Goal: Task Accomplishment & Management: Complete application form

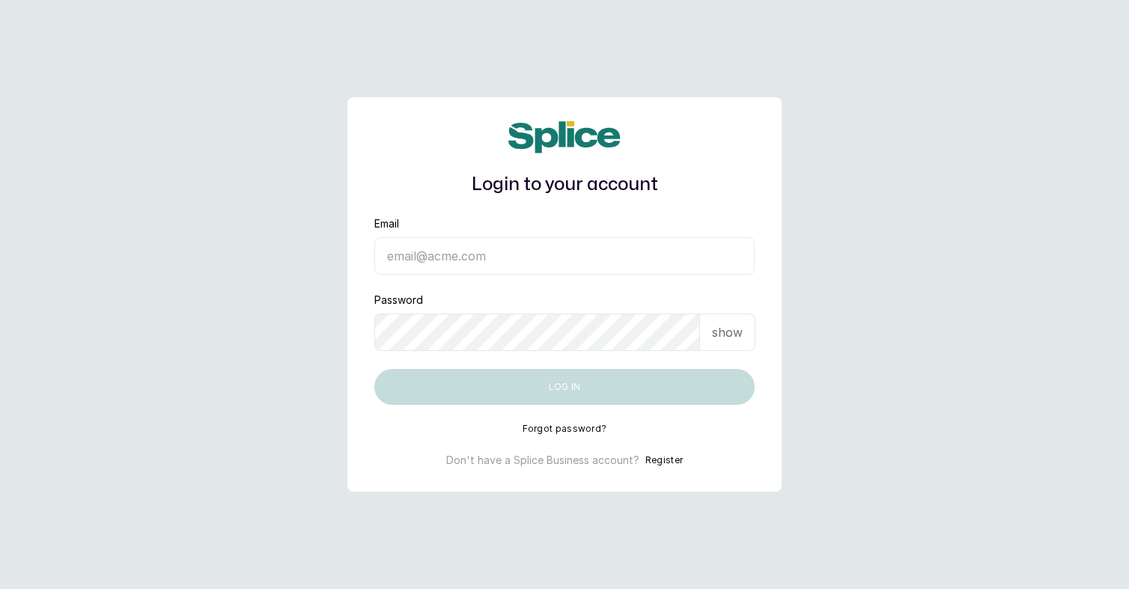
click at [473, 260] on input "Email" at bounding box center [564, 255] width 380 height 37
click at [555, 430] on button "Forgot password?" at bounding box center [565, 429] width 85 height 12
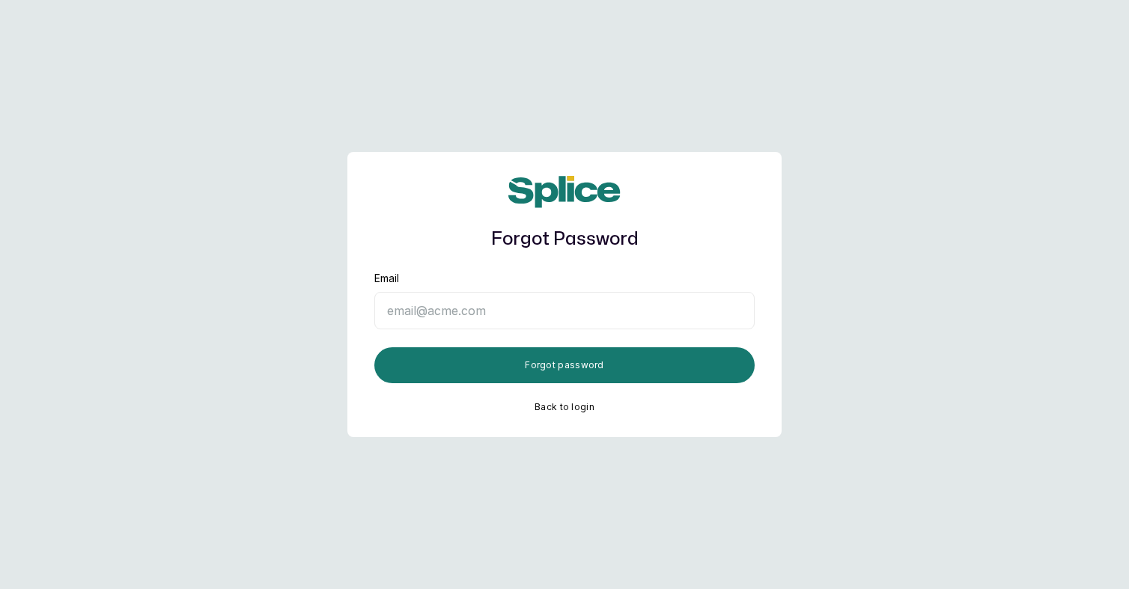
click at [471, 309] on input "Email" at bounding box center [564, 310] width 380 height 37
paste input "hello@tresseslagos.com"
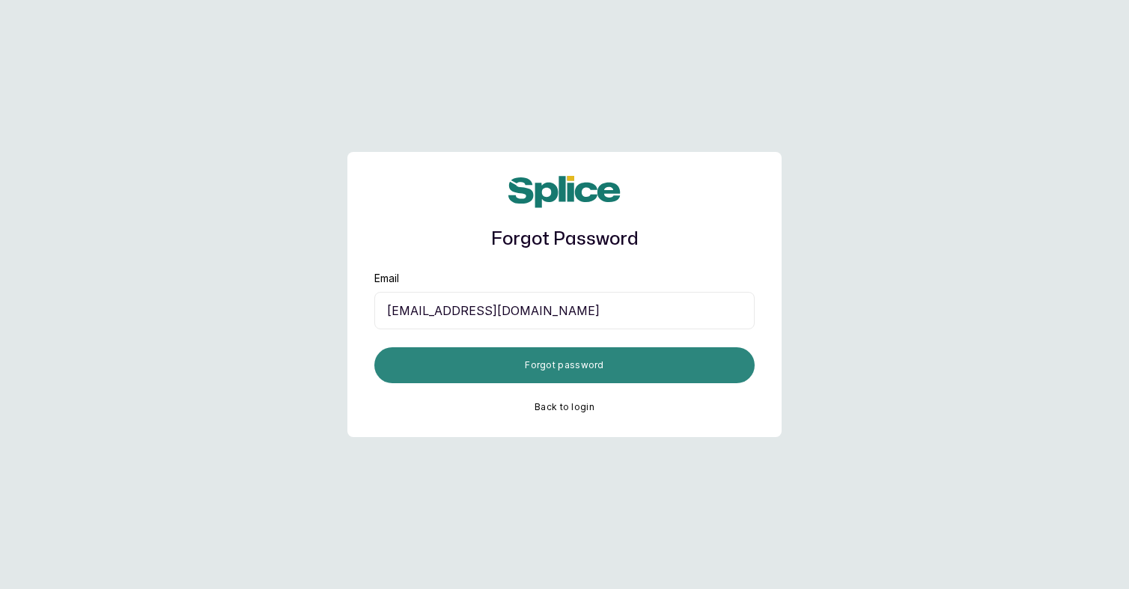
type input "hello@tresseslagos.com"
click at [544, 368] on button "Forgot password" at bounding box center [564, 365] width 380 height 36
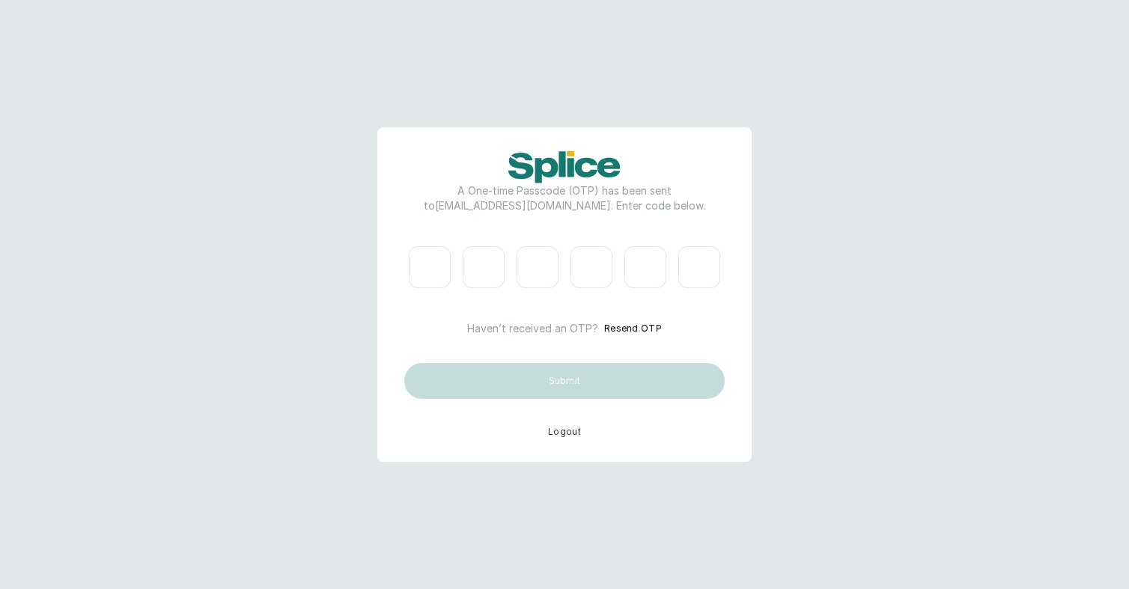
click at [437, 267] on input "Please enter verification code. Digit 1" at bounding box center [430, 267] width 42 height 42
type input "9"
type input "3"
type input "0"
type input "2"
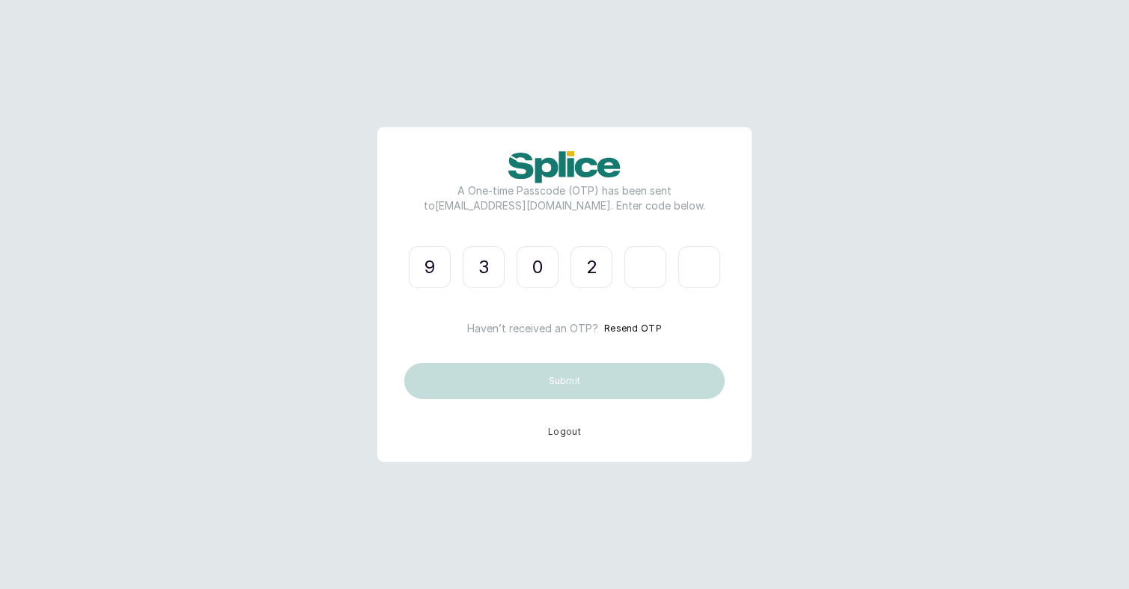
type input "9"
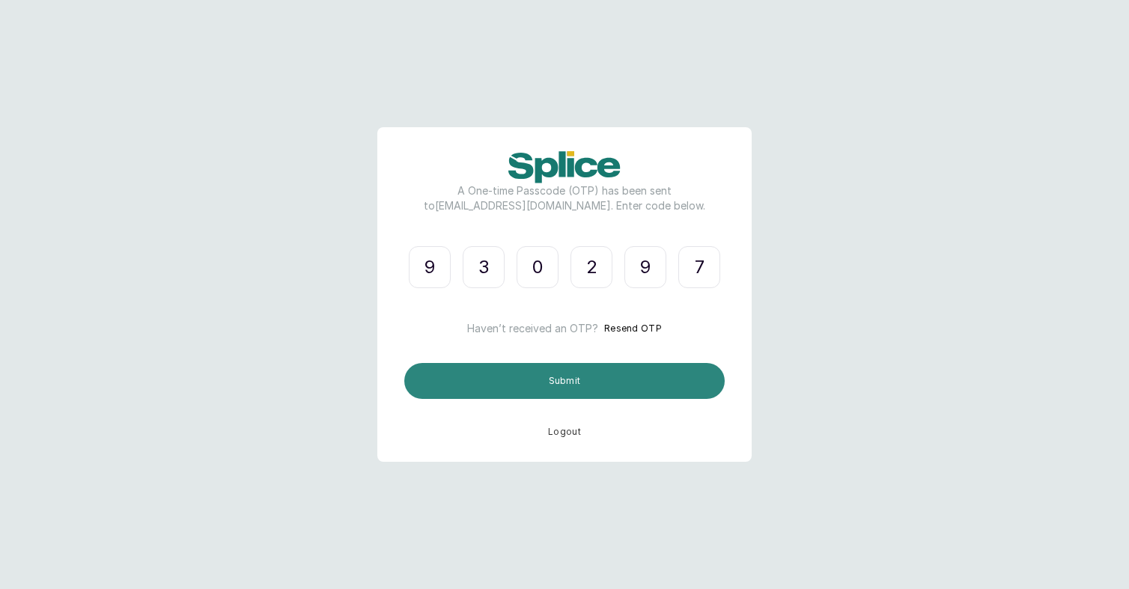
type input "7"
click at [529, 383] on button "Submit" at bounding box center [564, 381] width 321 height 36
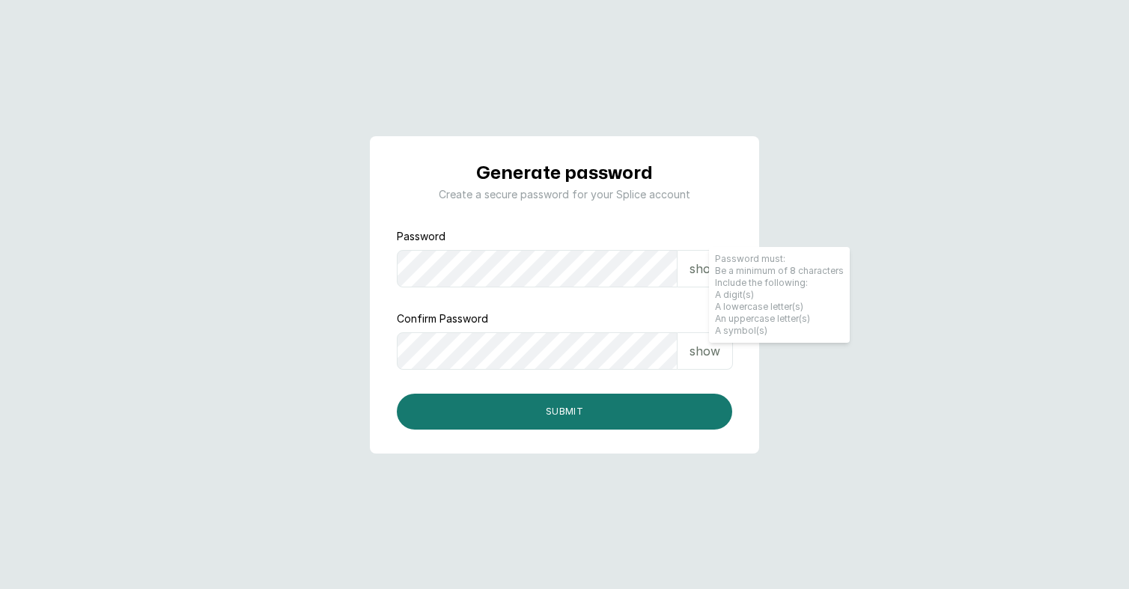
click at [703, 267] on p "show" at bounding box center [705, 269] width 31 height 18
click at [699, 353] on p "show" at bounding box center [705, 351] width 31 height 18
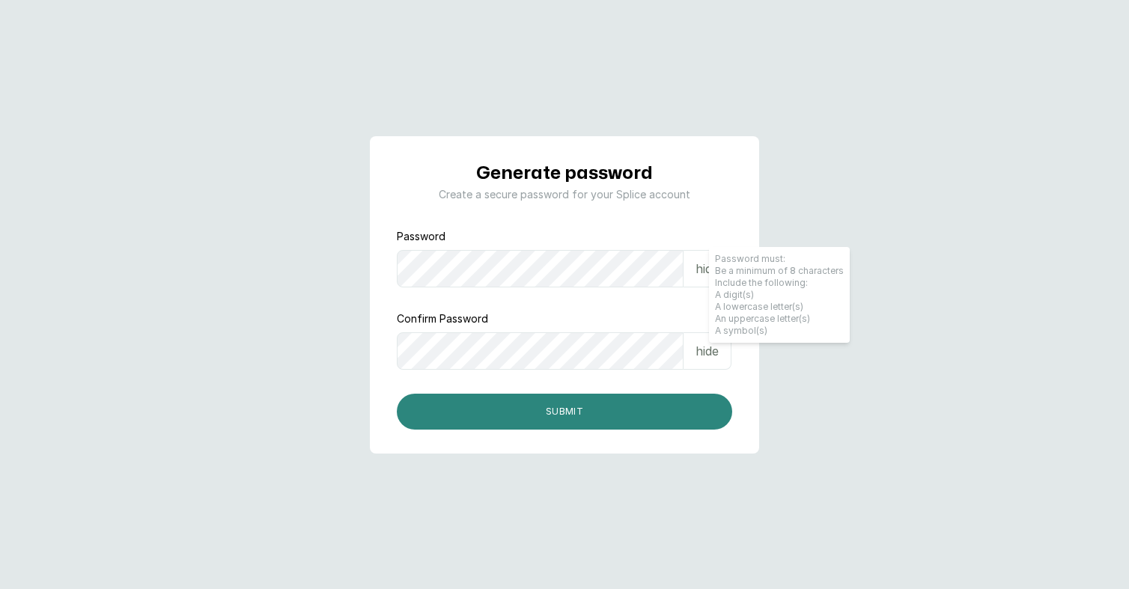
click at [551, 411] on button "Submit" at bounding box center [565, 412] width 336 height 36
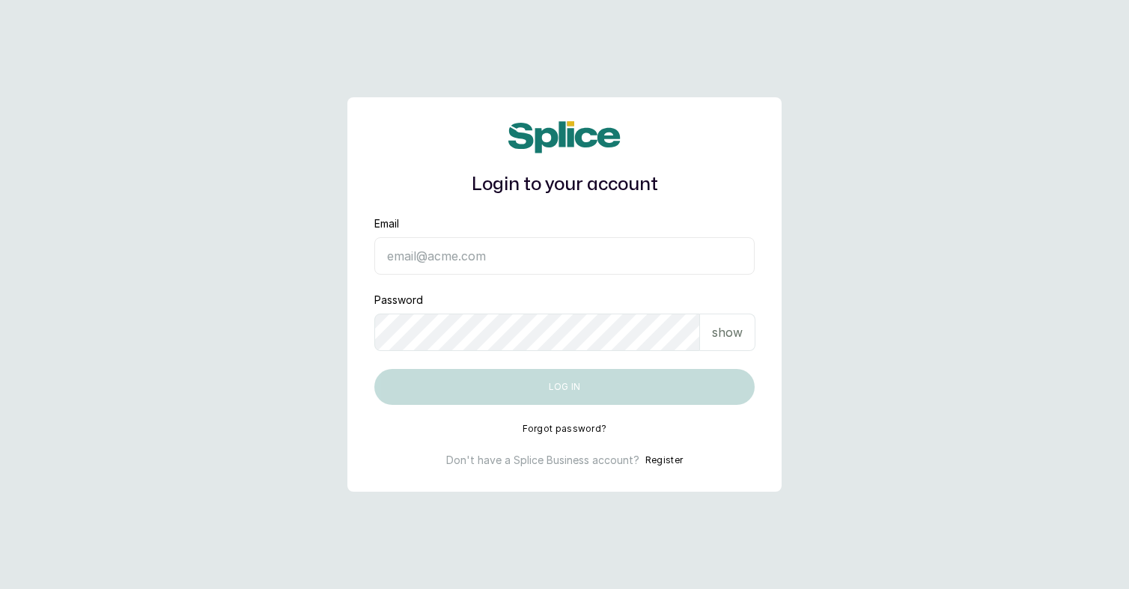
drag, startPoint x: 340, startPoint y: 40, endPoint x: 475, endPoint y: 351, distance: 339.4
click at [233, 132] on main "Login to your account Email Password show Log in Forgot password? Don't have a …" at bounding box center [564, 294] width 1129 height 589
click at [665, 458] on button "Register" at bounding box center [664, 460] width 37 height 15
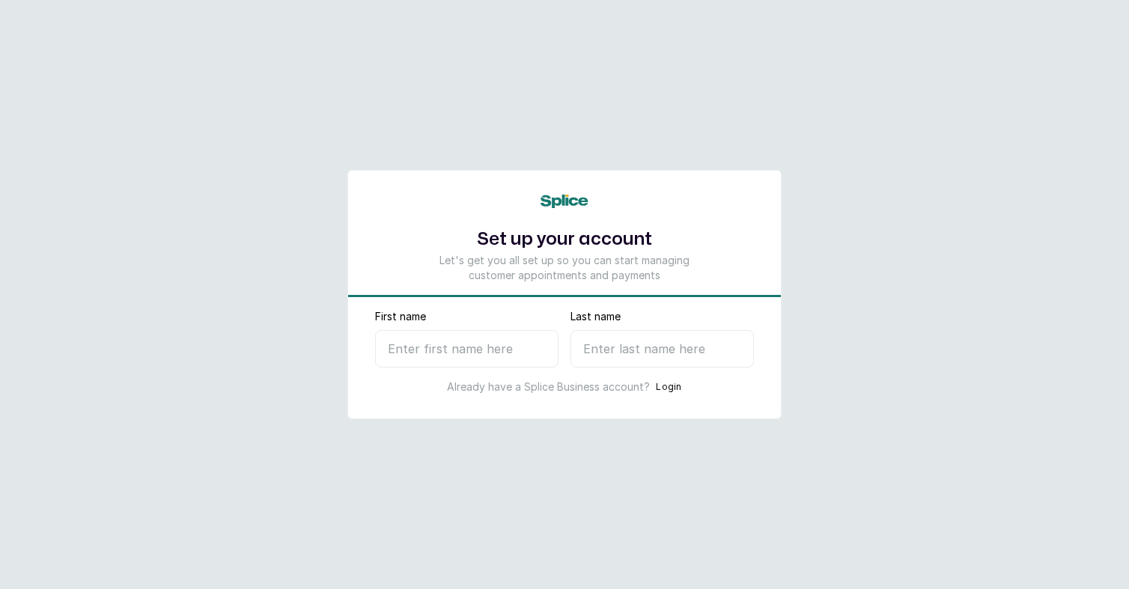
click at [673, 386] on button "Login" at bounding box center [669, 387] width 26 height 15
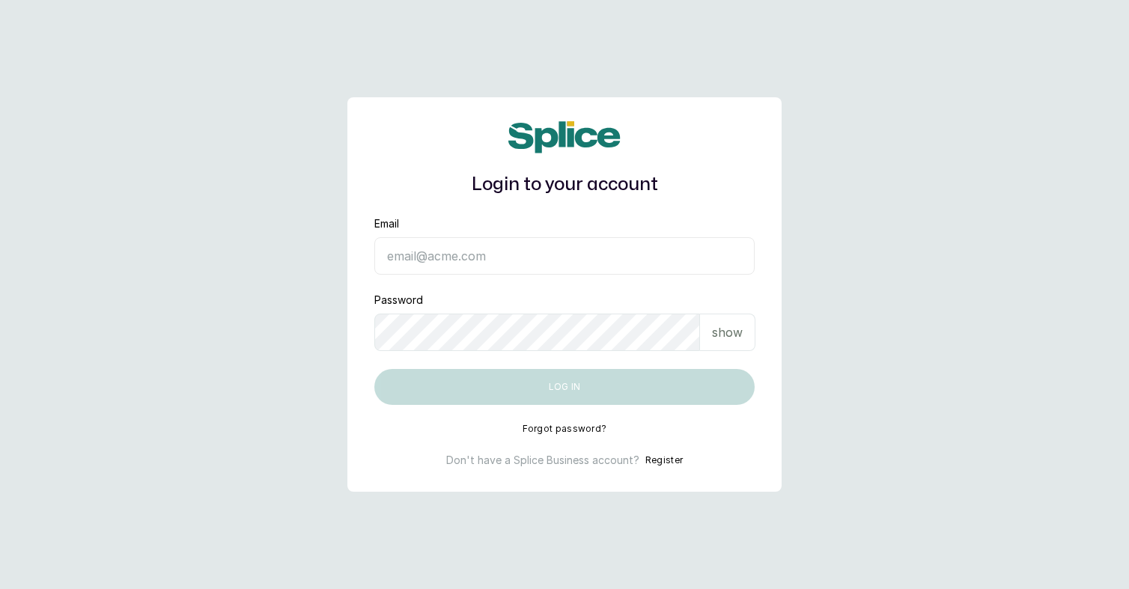
click at [659, 459] on button "Register" at bounding box center [664, 460] width 37 height 15
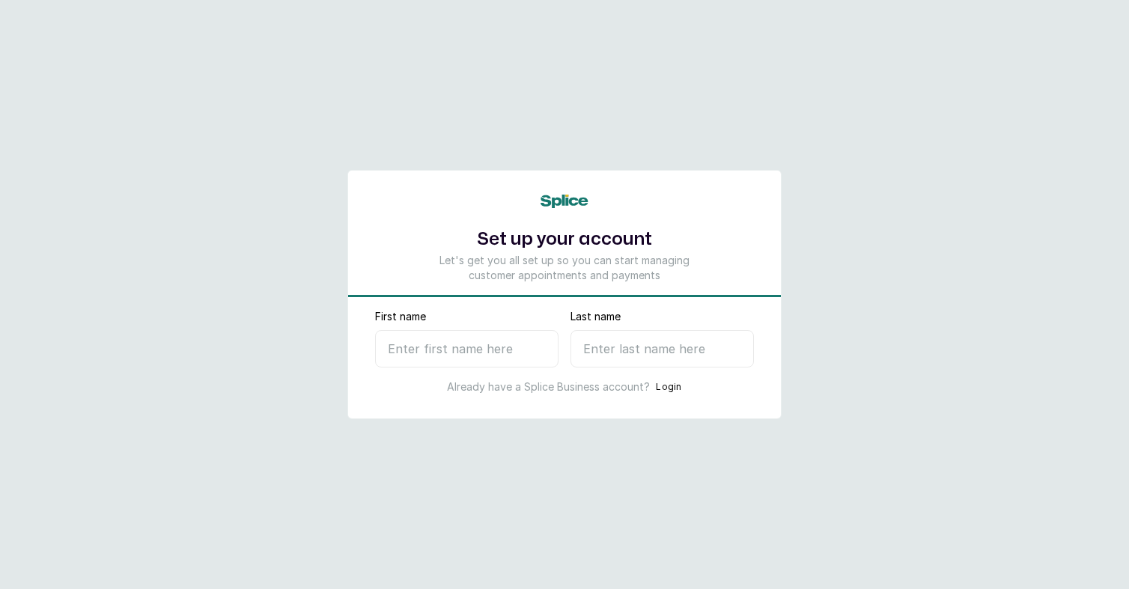
click at [464, 353] on input "First name" at bounding box center [466, 348] width 183 height 37
type input "Joy"
click at [657, 353] on input "Last name" at bounding box center [662, 348] width 183 height 37
type input "Ad"
select select "NG"
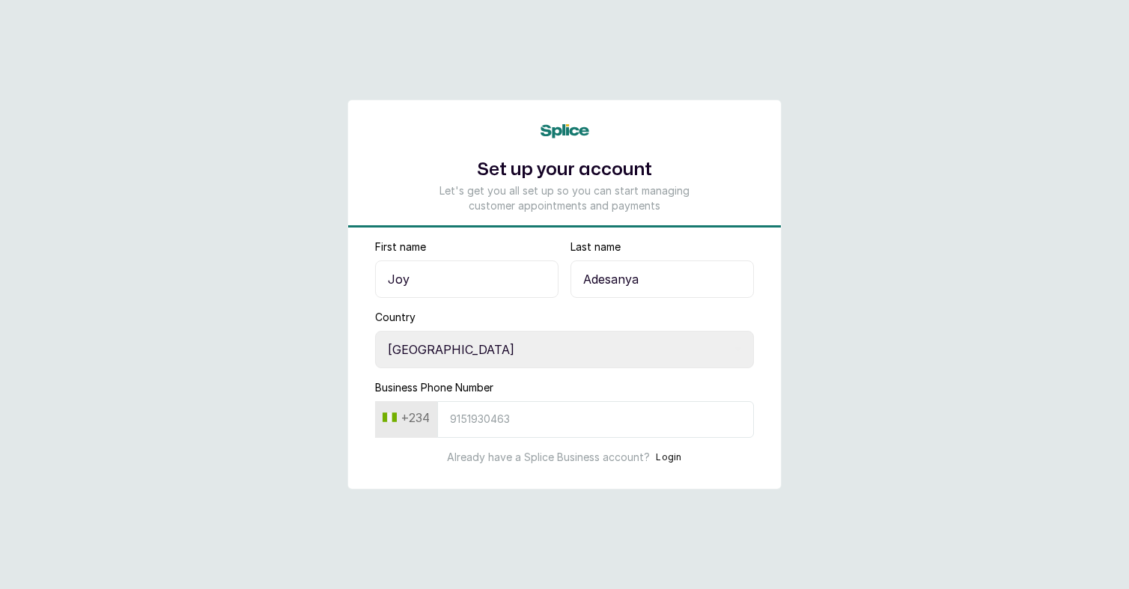
type input "Adesanya"
click at [562, 422] on input "Business Phone Number" at bounding box center [595, 419] width 317 height 37
paste input "text"
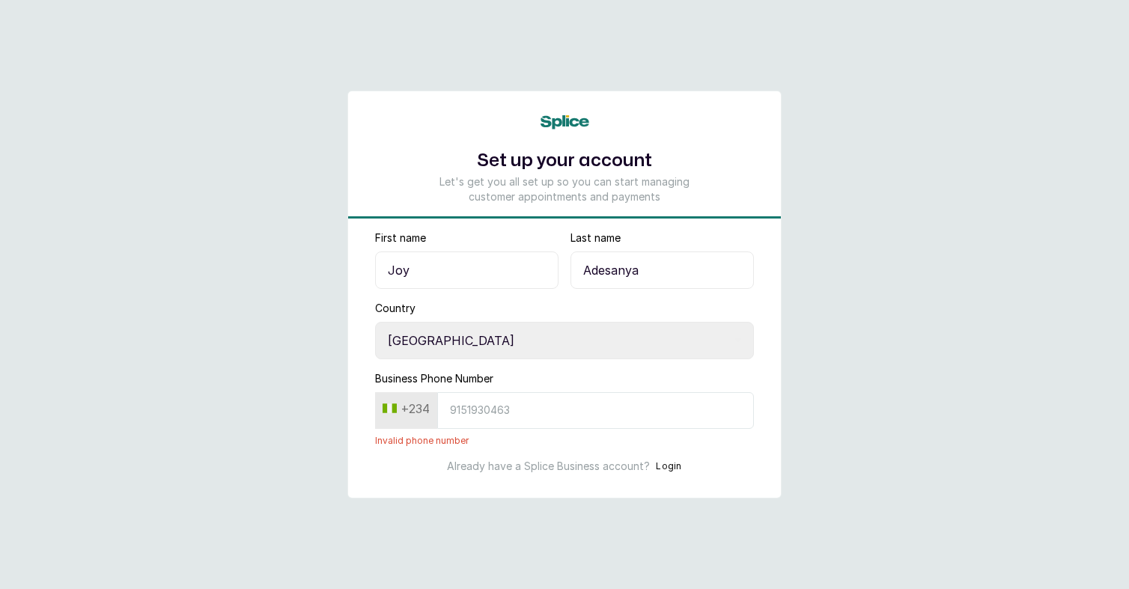
paste input "text"
click at [505, 415] on input "Business Phone Number" at bounding box center [595, 410] width 317 height 37
paste input "9090403870"
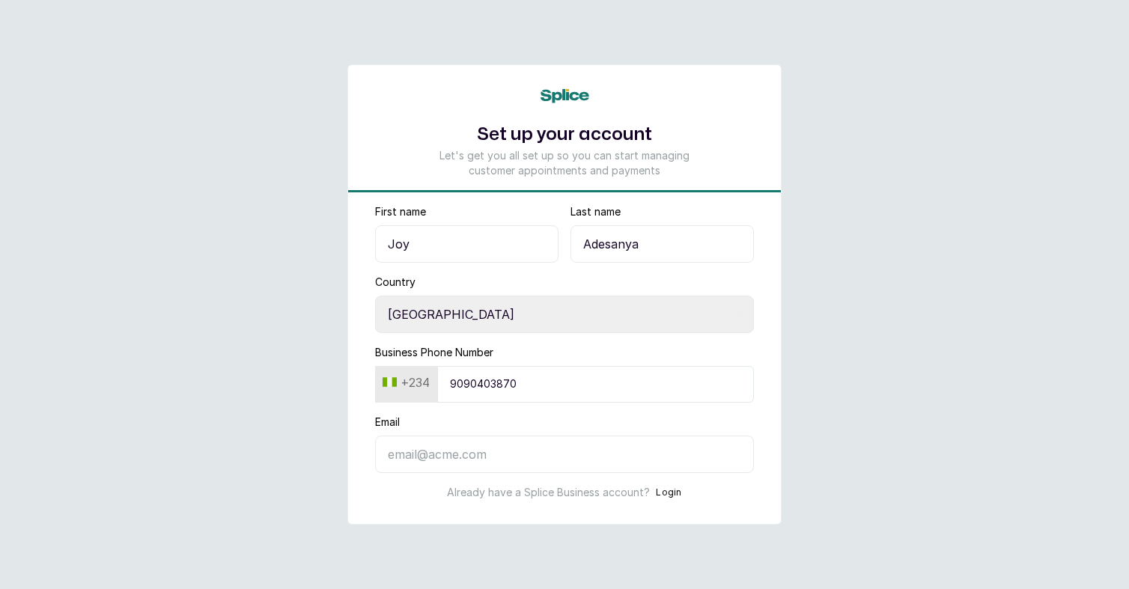
type input "9090403870"
click at [507, 456] on input "Email" at bounding box center [564, 454] width 379 height 37
paste input "joy.a@thebraidingvault.com"
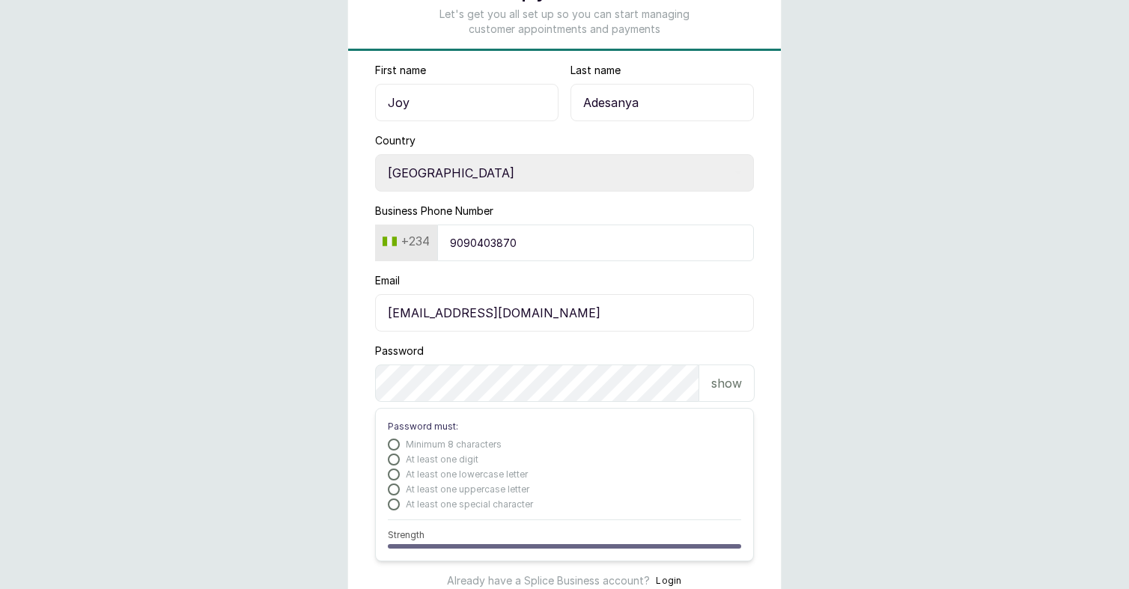
scroll to position [140, 0]
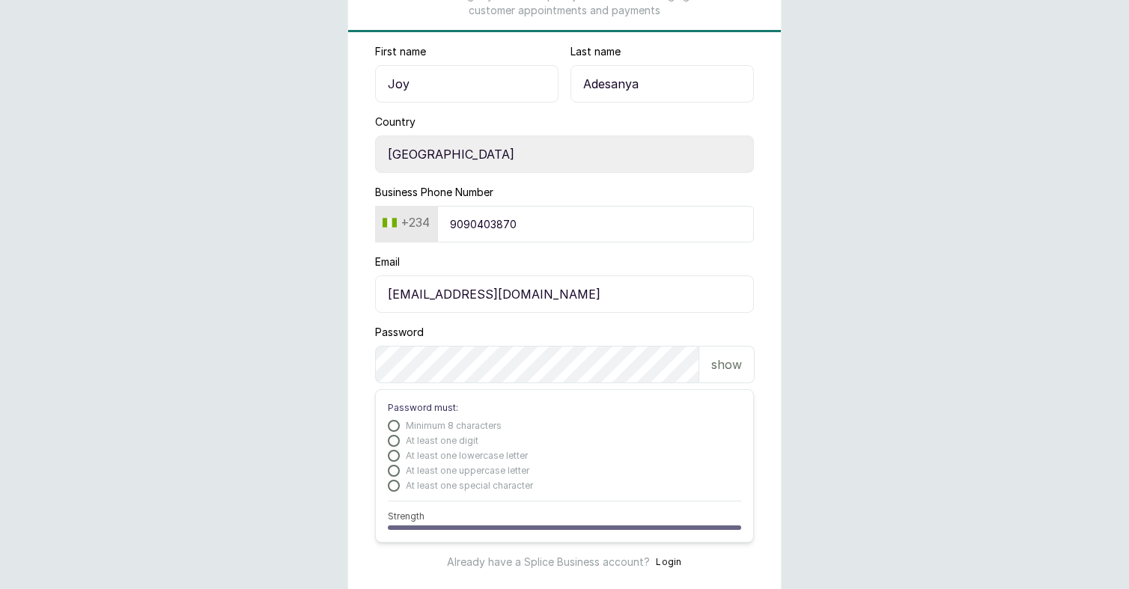
type input "joy.a@thebraidingvault.com"
click at [573, 332] on div "Password show" at bounding box center [564, 354] width 379 height 58
click at [728, 371] on p "show" at bounding box center [726, 365] width 31 height 18
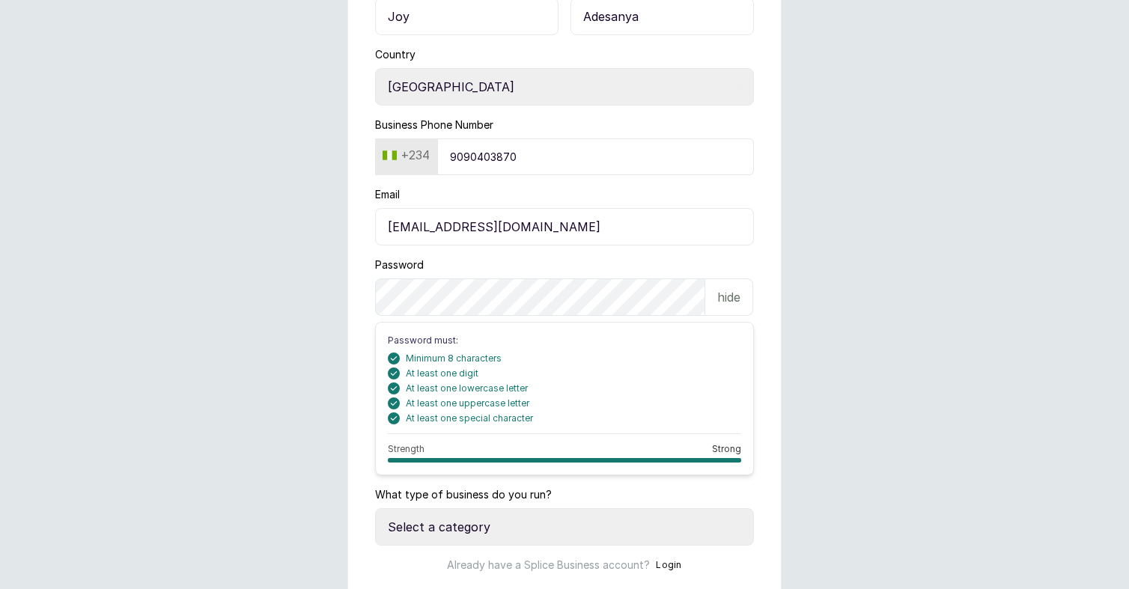
scroll to position [261, 0]
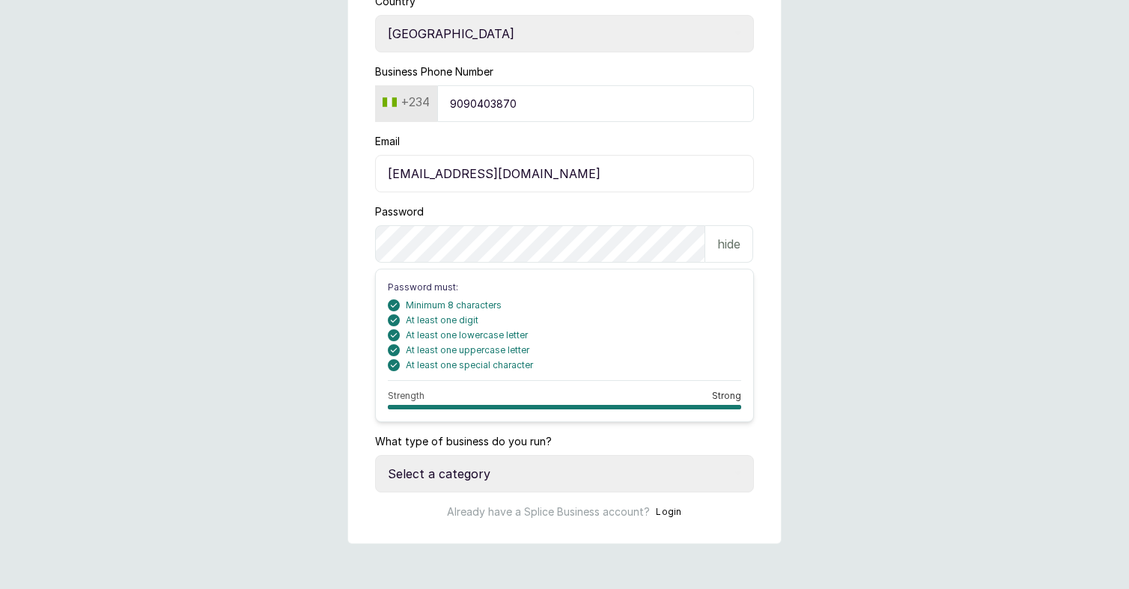
click at [533, 473] on select "Select a category I have more than one location I manage a team of beauty profe…" at bounding box center [564, 473] width 379 height 37
select select "more_than_one_location"
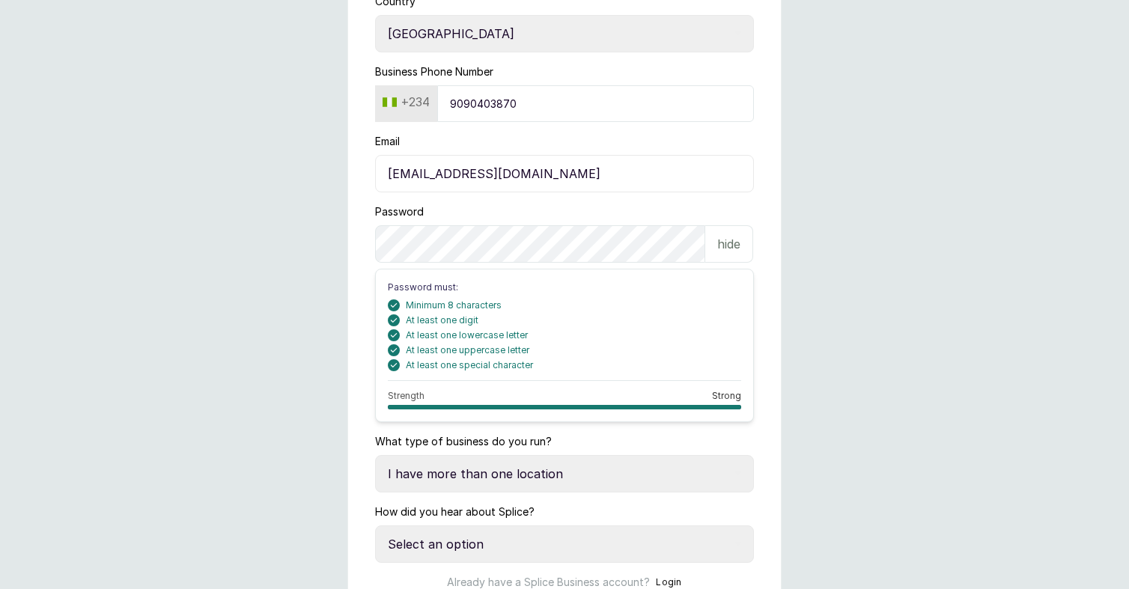
click at [507, 547] on select "Select an option Google search Instagram Facebook LinkedIn Splice Blog I was re…" at bounding box center [564, 544] width 379 height 37
select select "other"
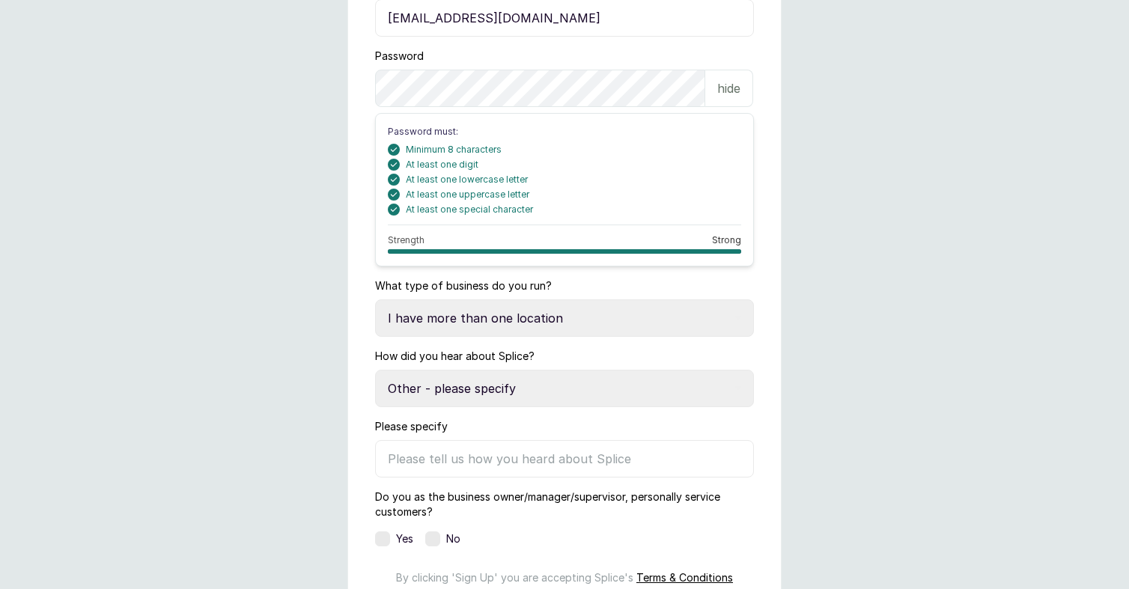
scroll to position [427, 0]
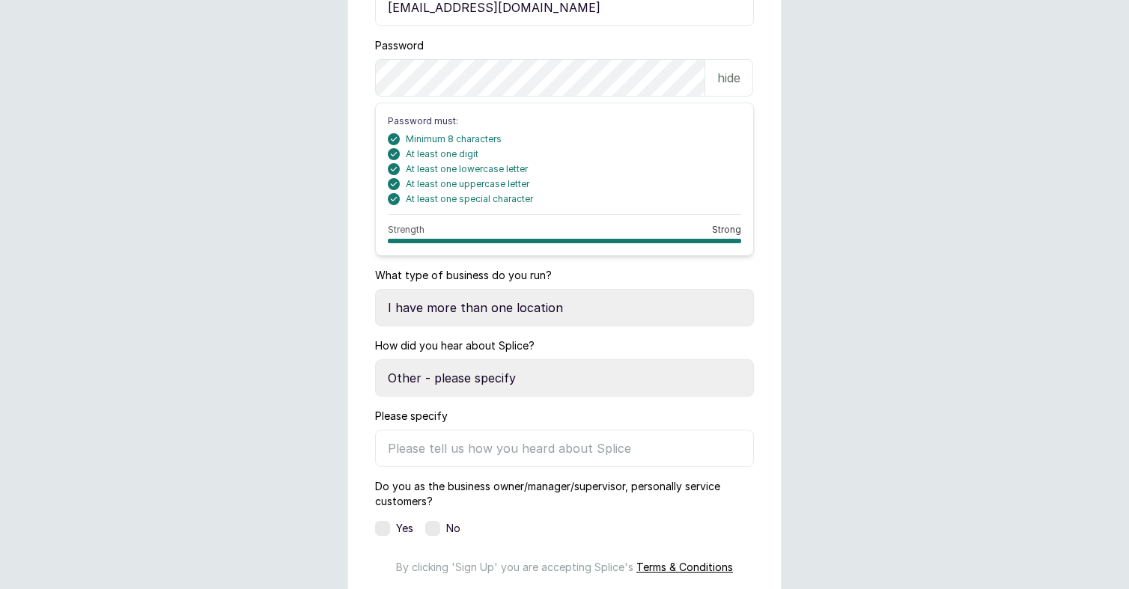
click at [480, 449] on input "Please specify" at bounding box center [564, 448] width 379 height 37
type input "direct sales"
click at [434, 529] on label at bounding box center [432, 528] width 15 height 15
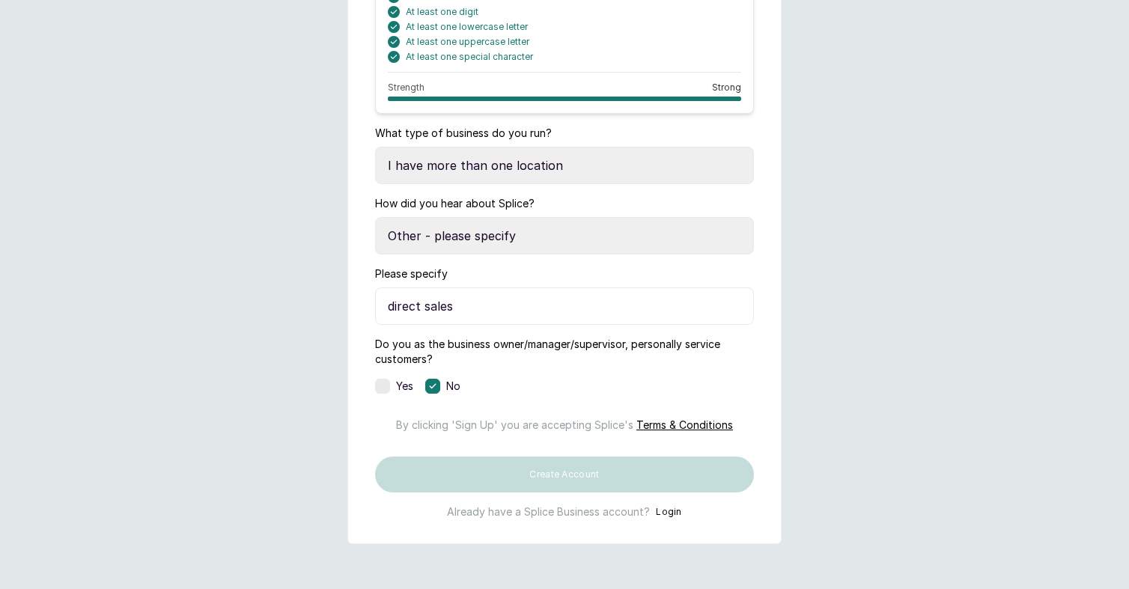
scroll to position [622, 0]
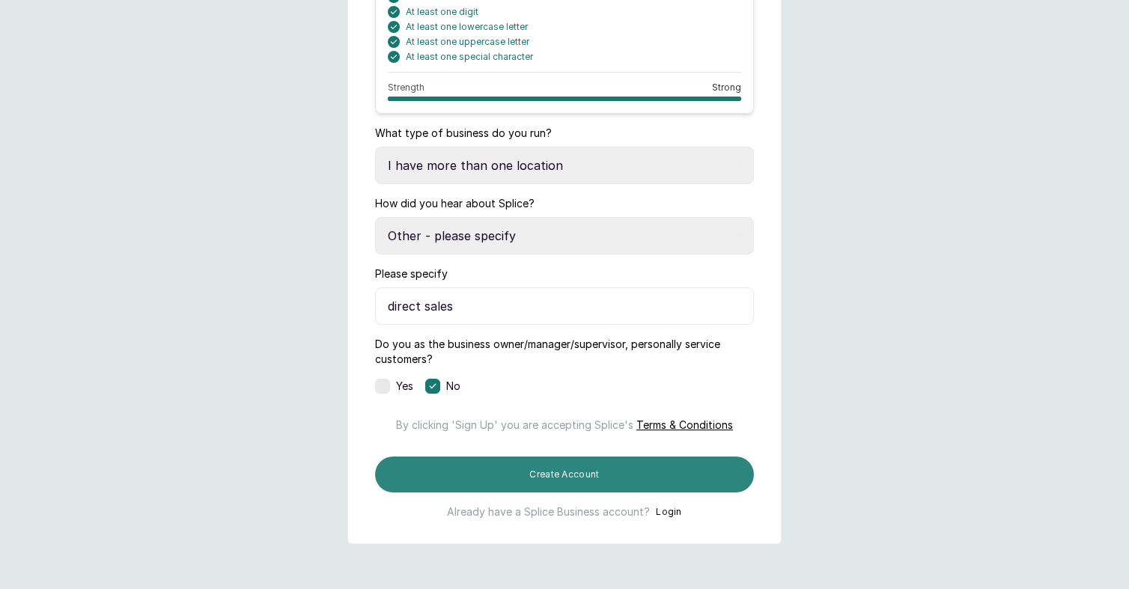
click at [592, 477] on button "Create Account" at bounding box center [564, 475] width 379 height 36
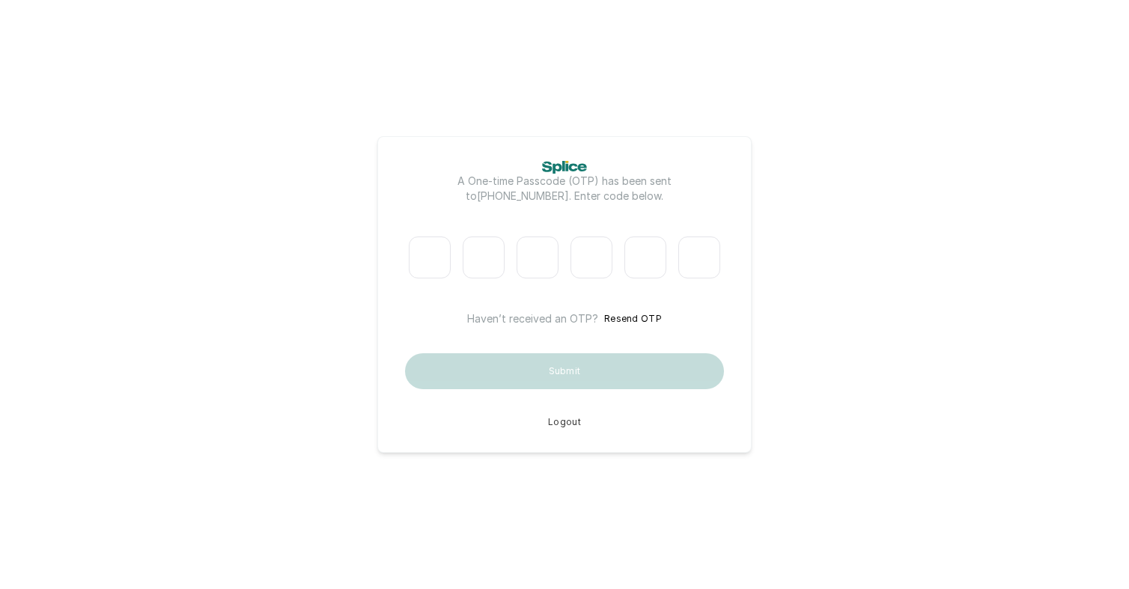
click at [443, 254] on input "Please enter verification code. Digit 1" at bounding box center [430, 258] width 42 height 42
type input "0"
type input "8"
type input "4"
type input "9"
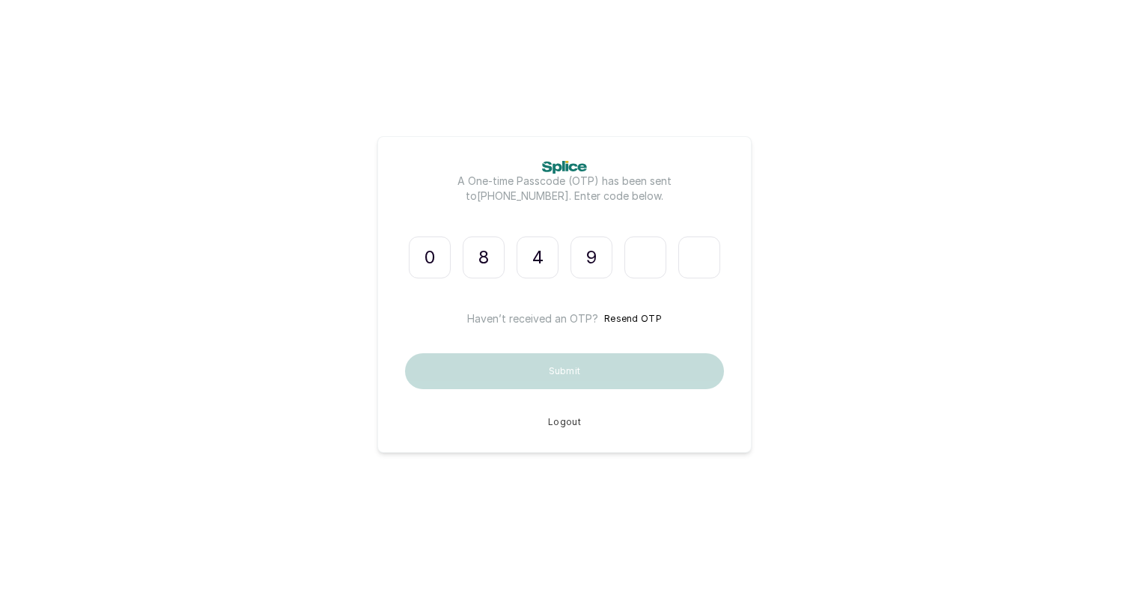
type input "0"
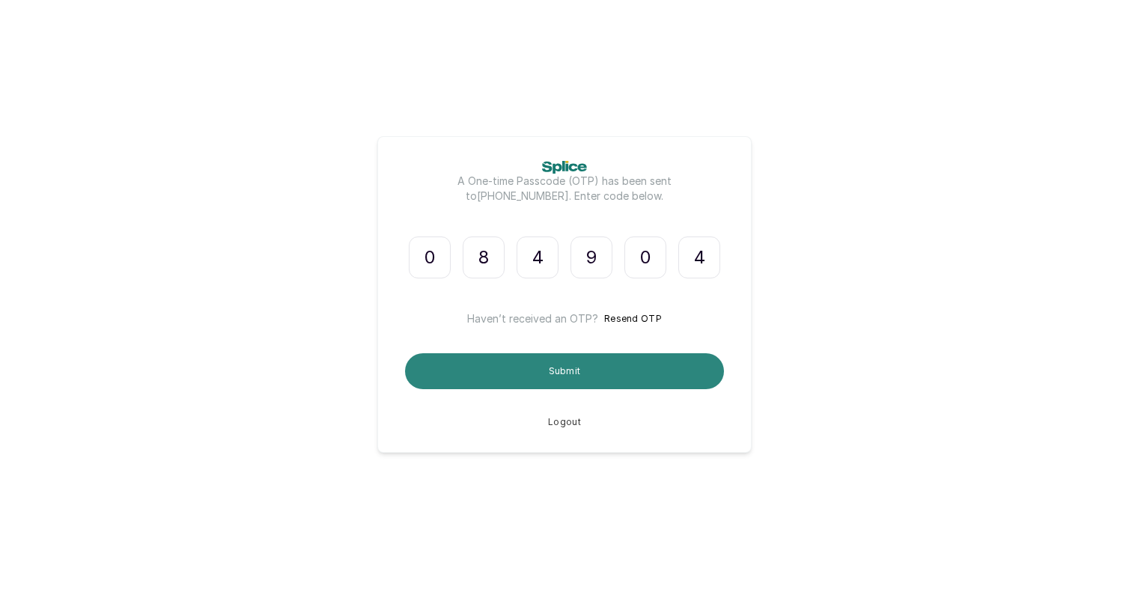
type input "4"
click at [550, 370] on button "Submit" at bounding box center [564, 371] width 319 height 36
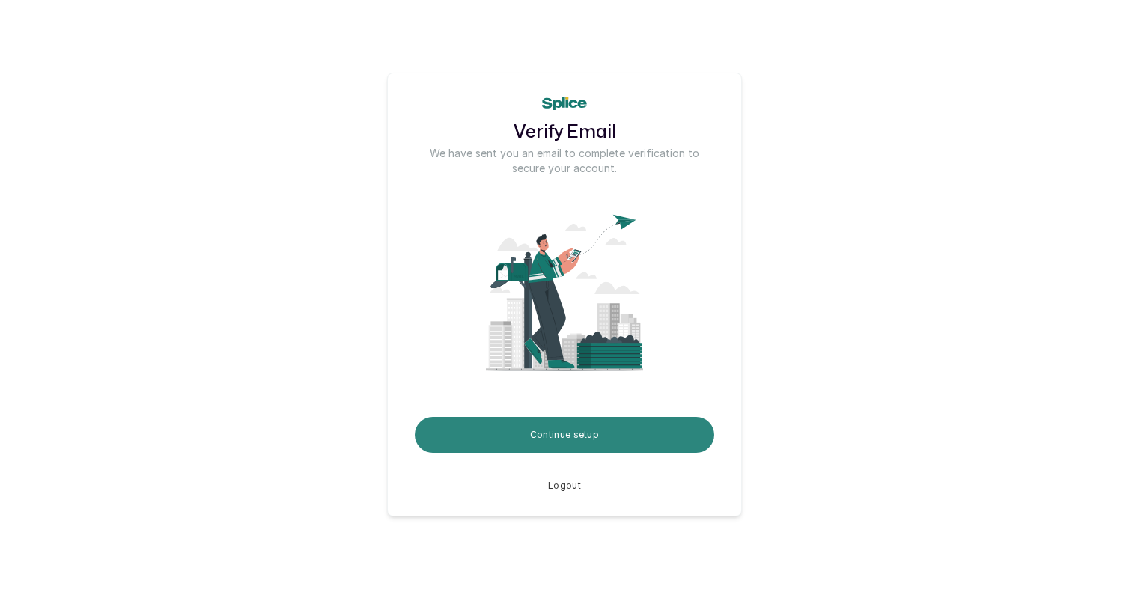
click at [568, 435] on button "Continue setup" at bounding box center [565, 435] width 300 height 36
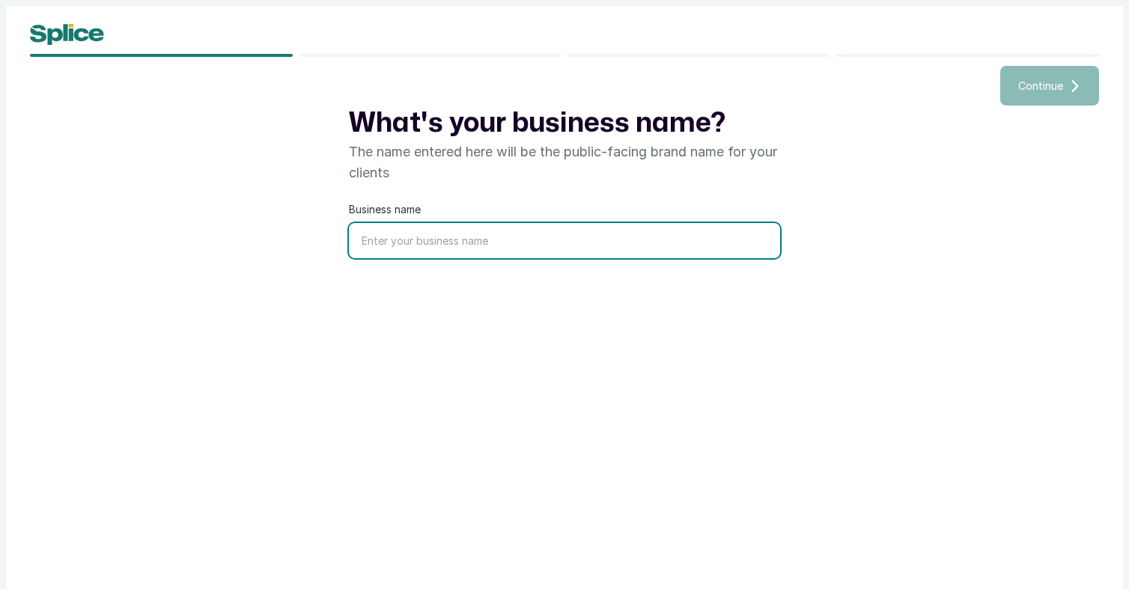
click at [526, 247] on input "text" at bounding box center [564, 240] width 431 height 35
type input "The Braiding Vault"
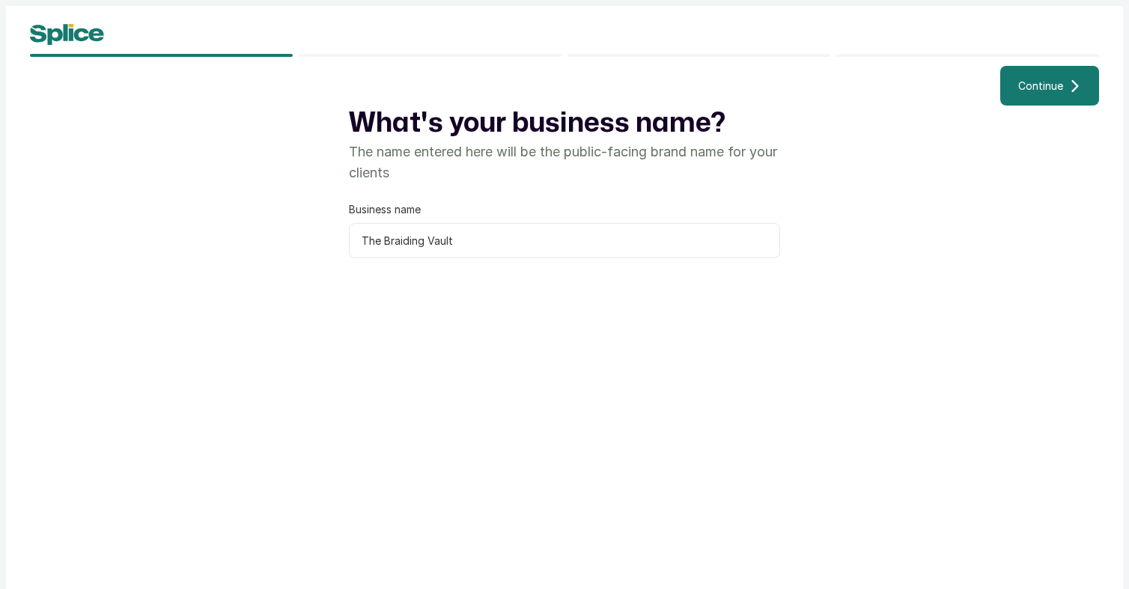
click at [1047, 96] on button "Continue" at bounding box center [1050, 86] width 99 height 40
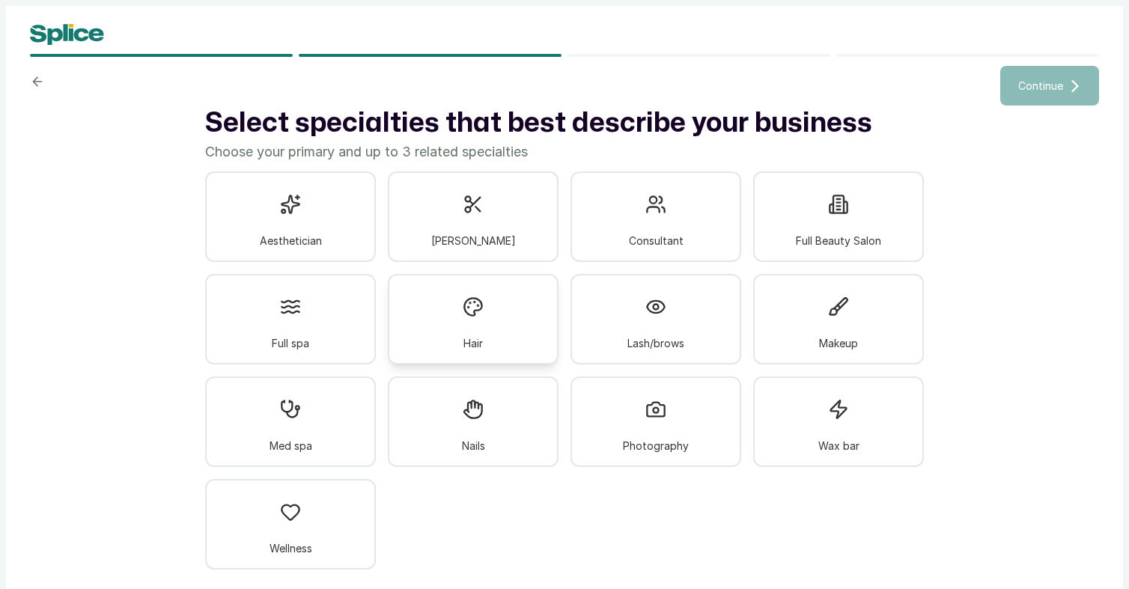
click at [483, 308] on icon at bounding box center [473, 307] width 21 height 21
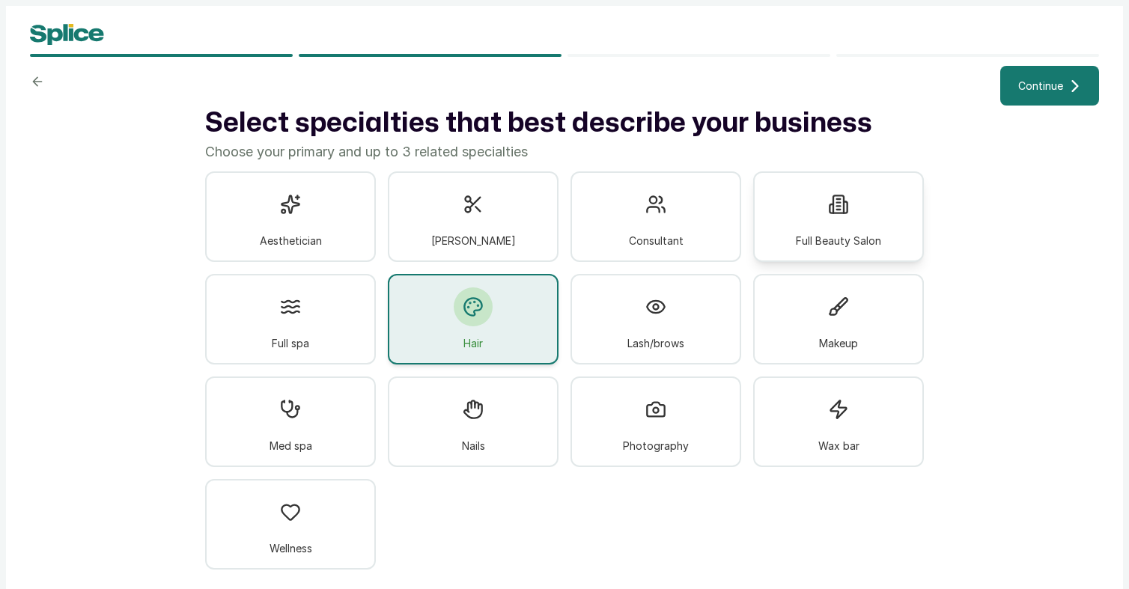
click at [842, 222] on div at bounding box center [838, 204] width 39 height 39
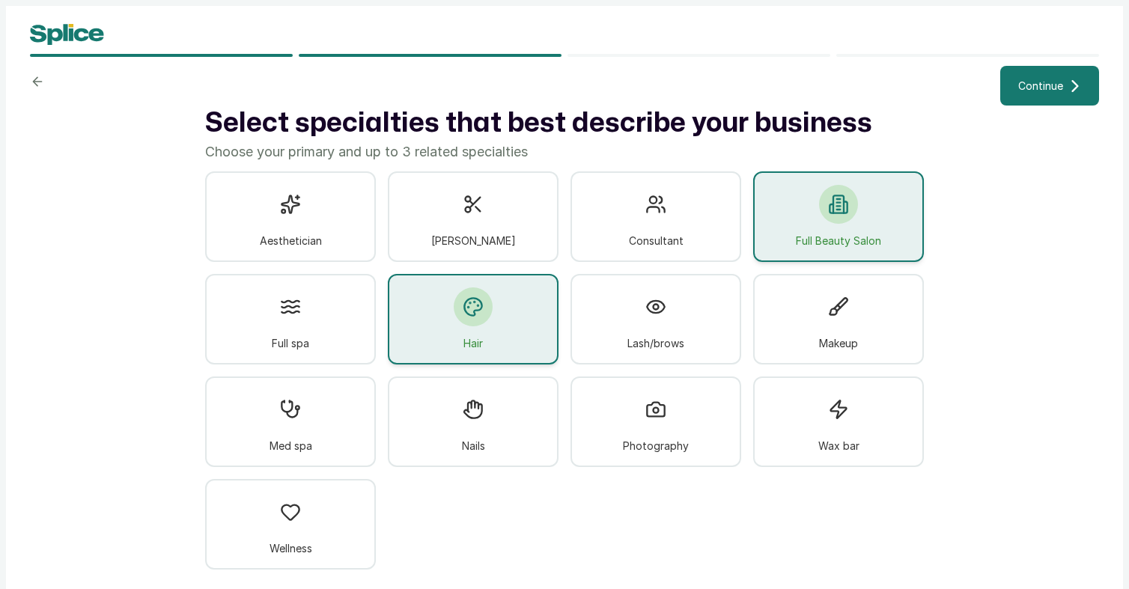
scroll to position [12, 0]
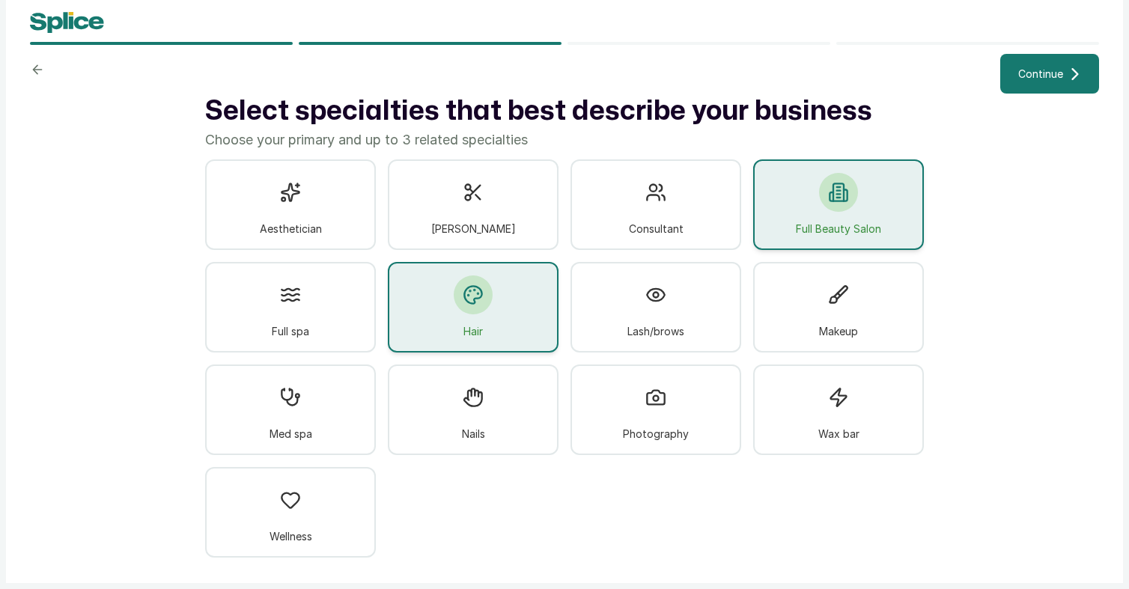
click at [1056, 77] on span "Continue" at bounding box center [1040, 74] width 45 height 16
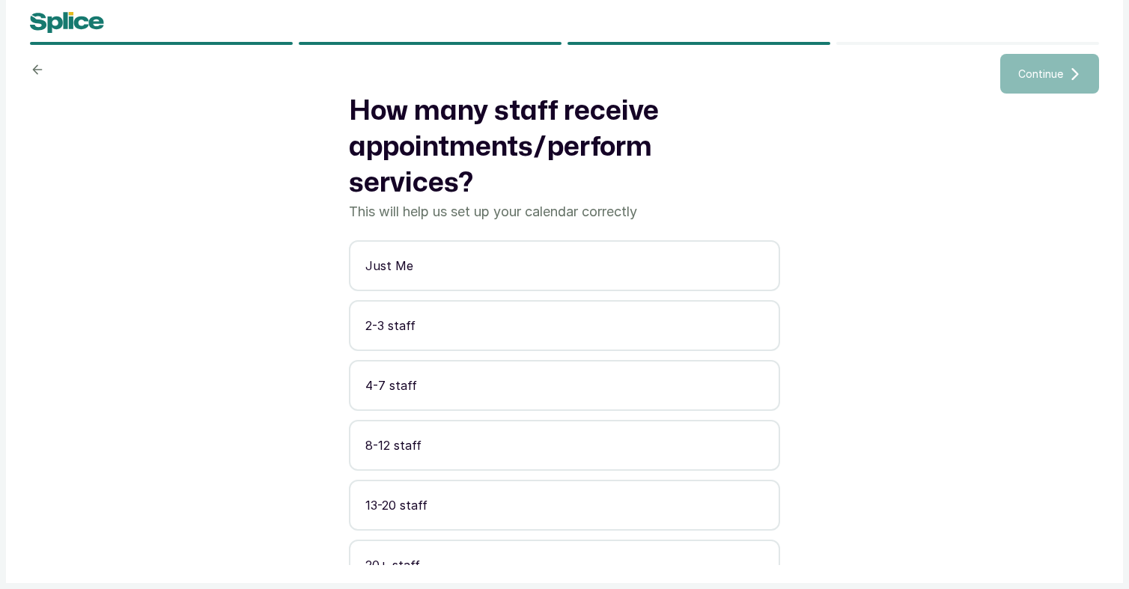
scroll to position [25, 0]
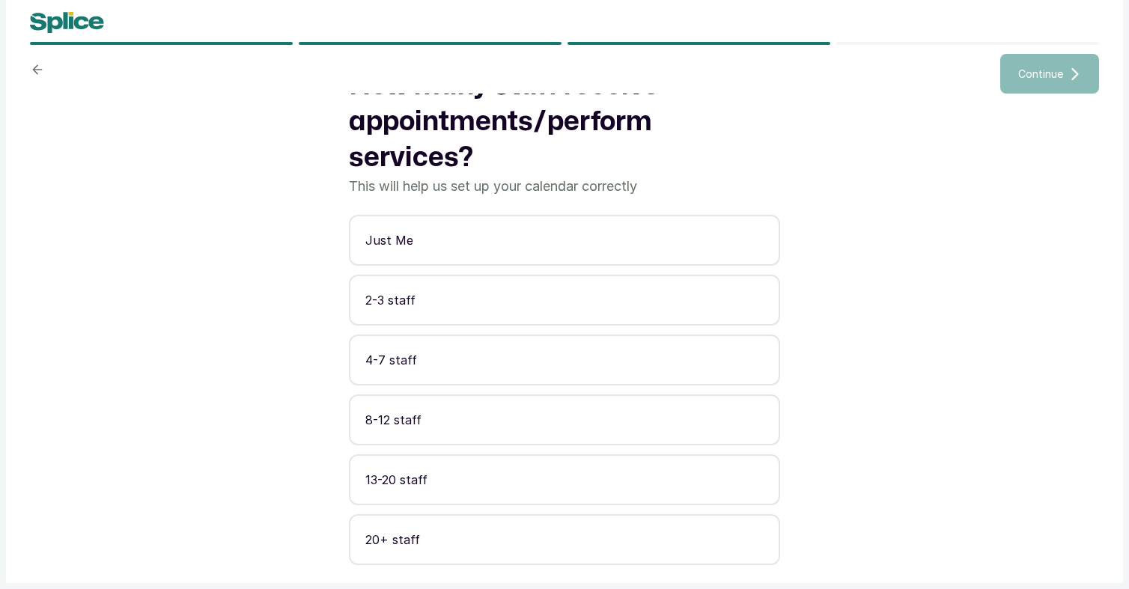
click at [474, 476] on p "13-20 staff" at bounding box center [564, 480] width 398 height 18
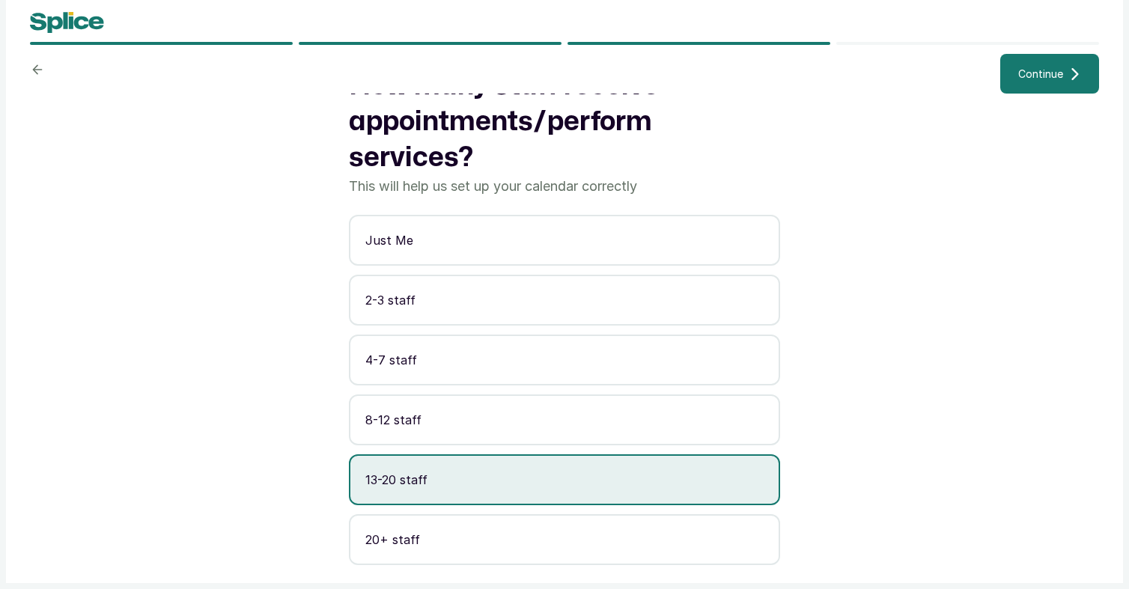
click at [1037, 73] on span "Continue" at bounding box center [1040, 74] width 45 height 16
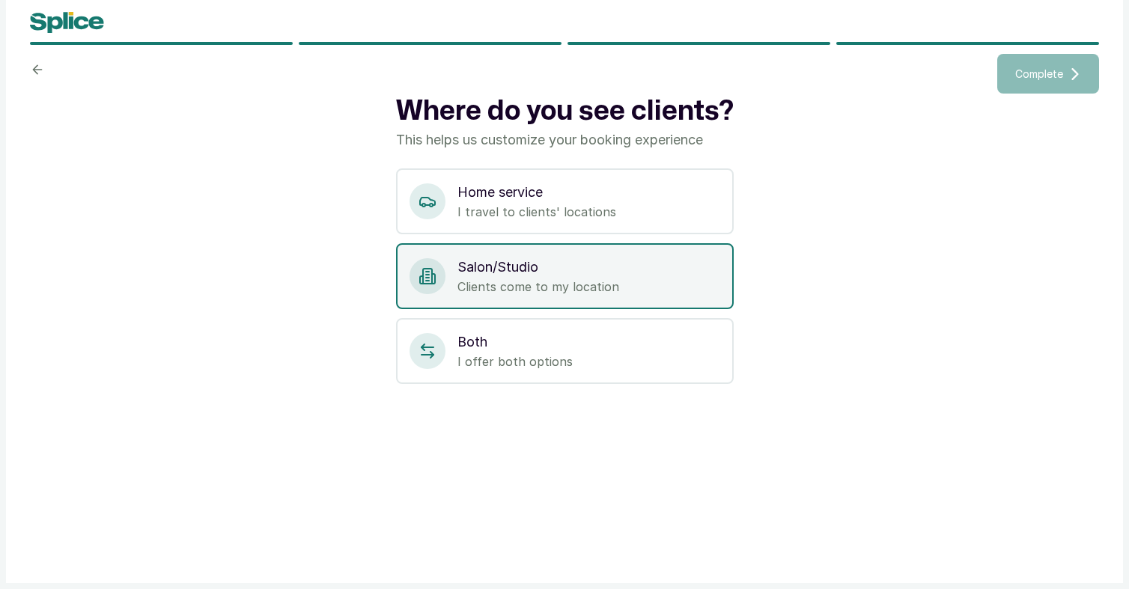
click at [590, 279] on p "Clients come to my location" at bounding box center [589, 287] width 263 height 18
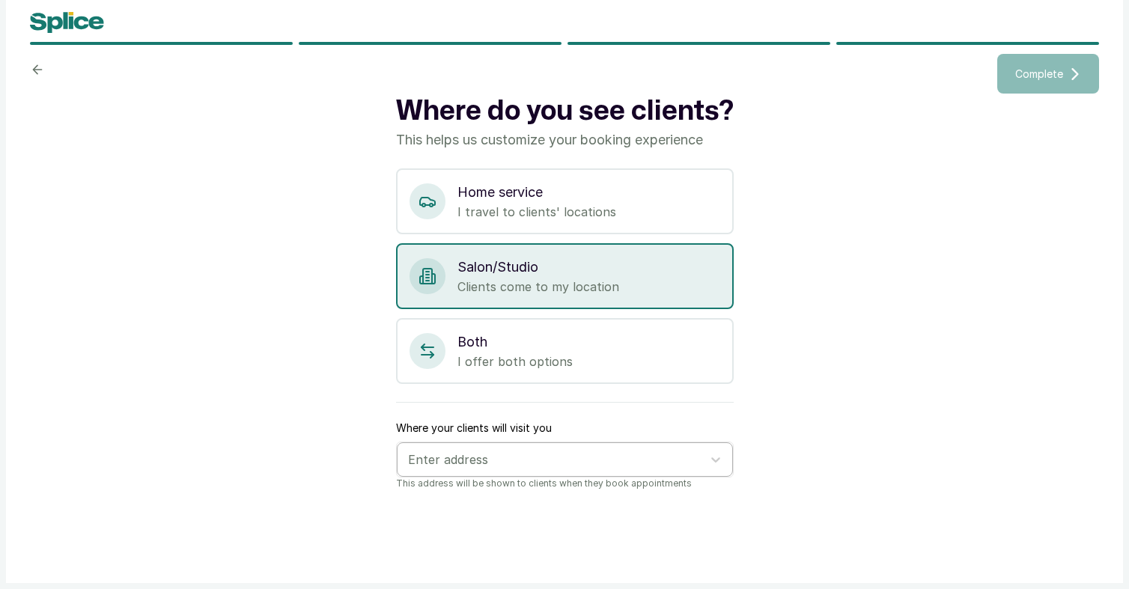
click at [534, 465] on div at bounding box center [551, 459] width 287 height 19
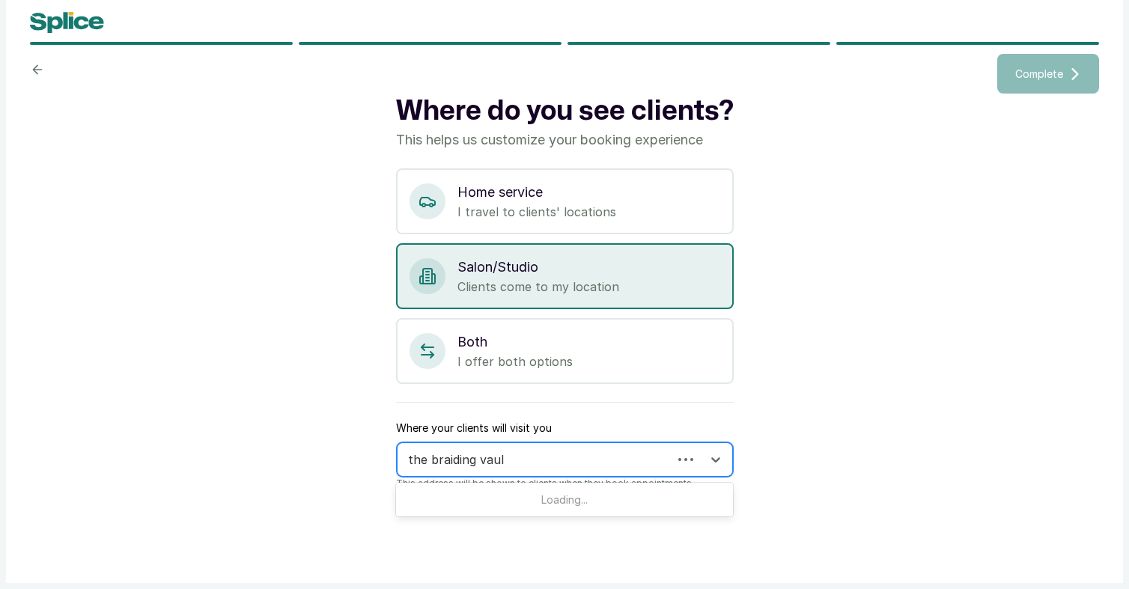
type input "the braiding vault"
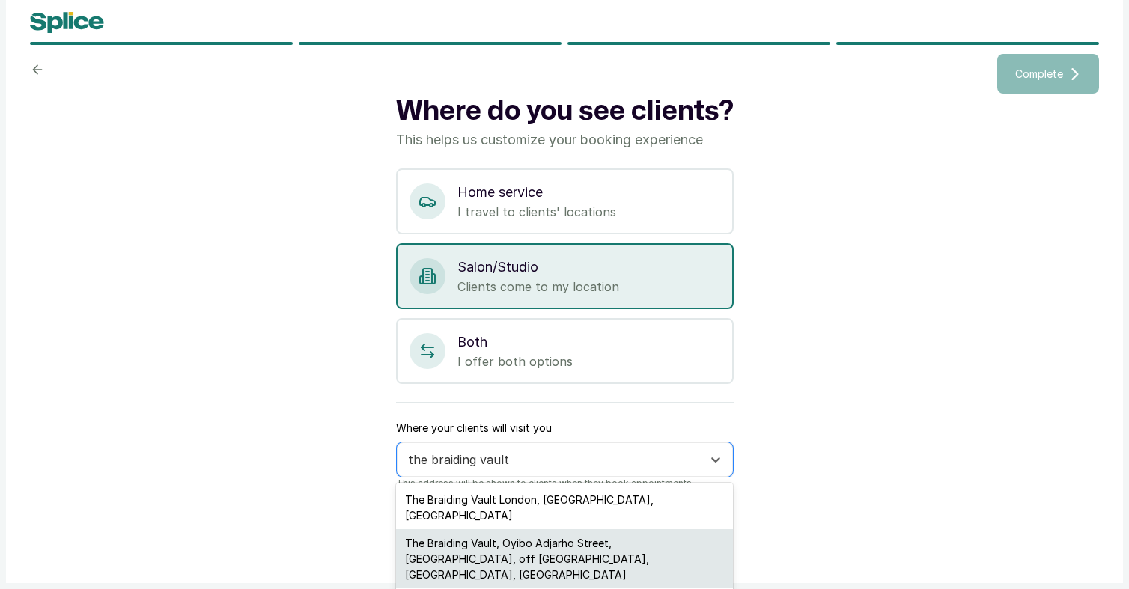
click at [462, 541] on div "The Braiding Vault, Oyibo Adjarho Street, Admiralty Rd, off Admiralty Rd, Eti O…" at bounding box center [564, 558] width 337 height 59
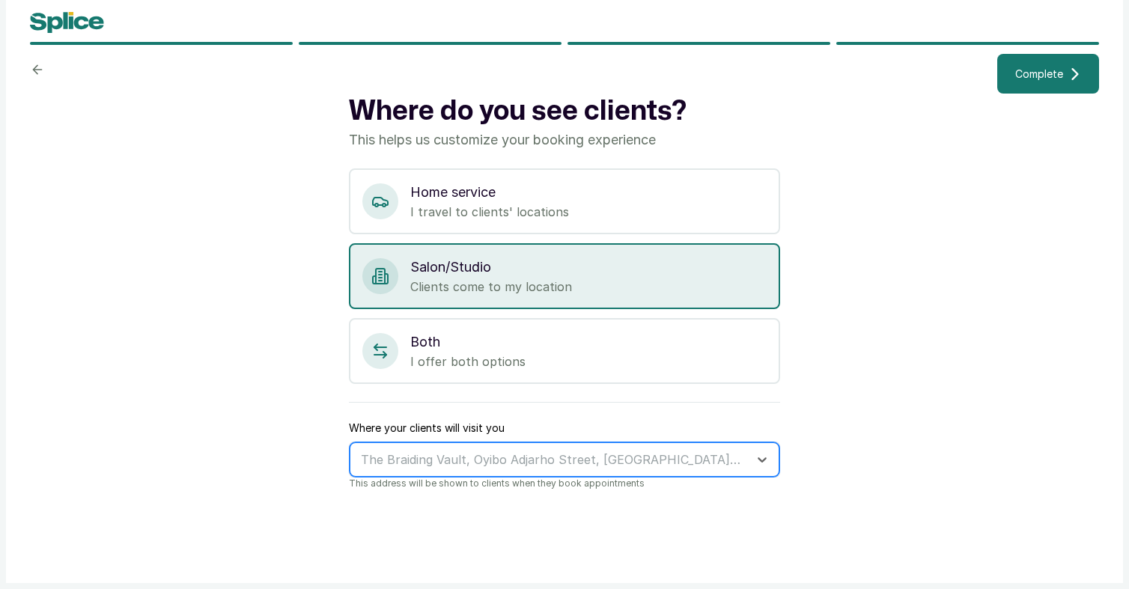
click at [466, 460] on div at bounding box center [551, 459] width 380 height 19
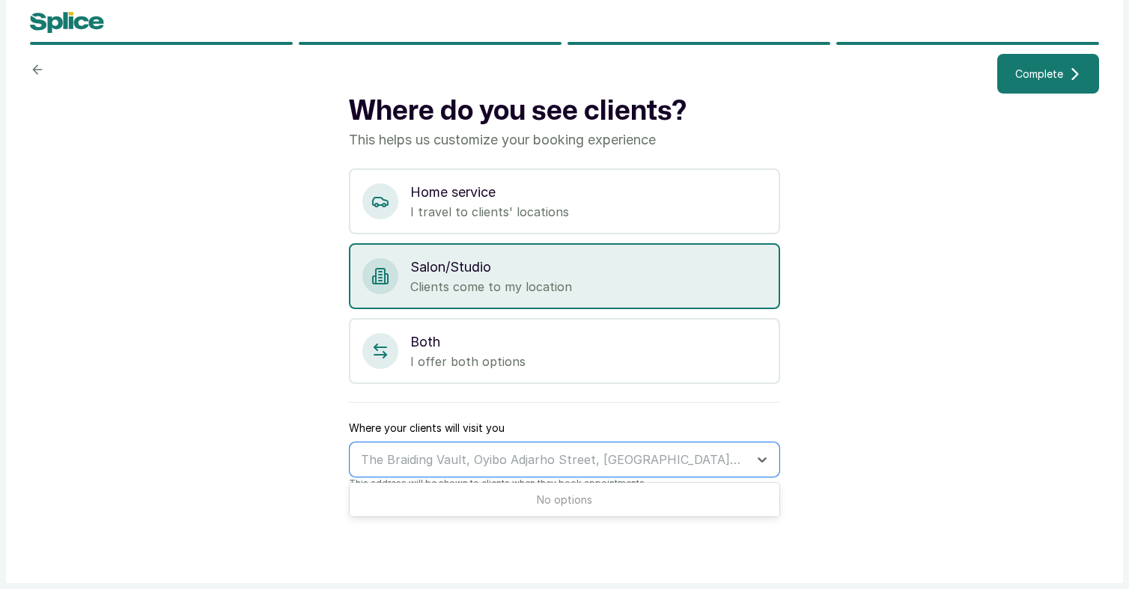
click at [934, 341] on div "Where do you see clients? This helps us customize your booking experience Home …" at bounding box center [564, 330] width 1069 height 472
click at [1039, 85] on button "Complete" at bounding box center [1049, 74] width 102 height 40
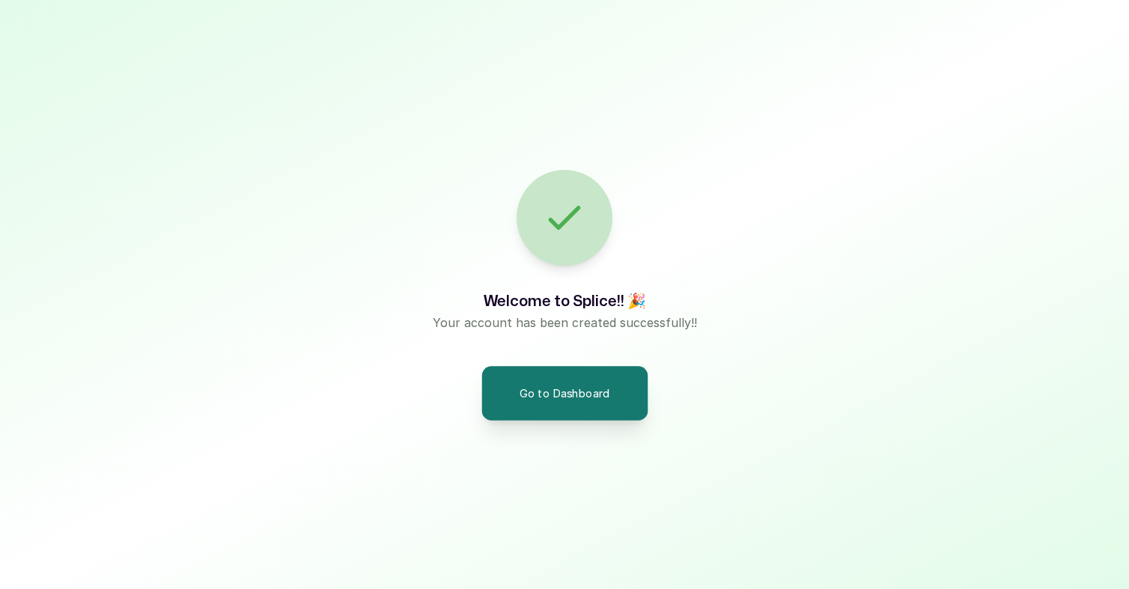
click at [615, 375] on button "Go to Dashboard" at bounding box center [565, 393] width 166 height 54
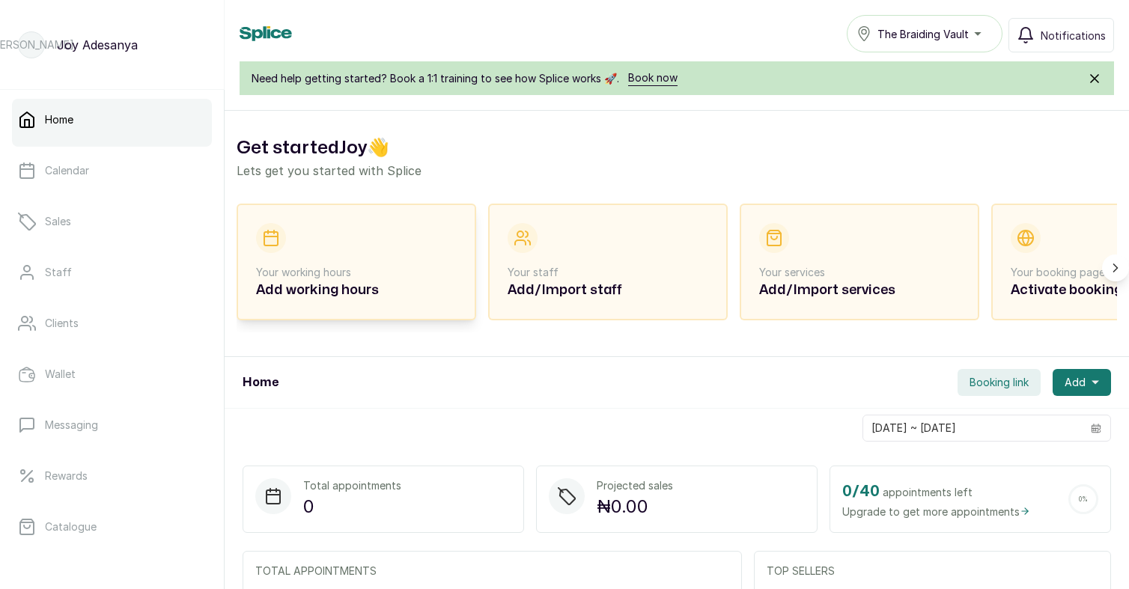
click at [371, 290] on h2 "Add working hours" at bounding box center [356, 290] width 201 height 21
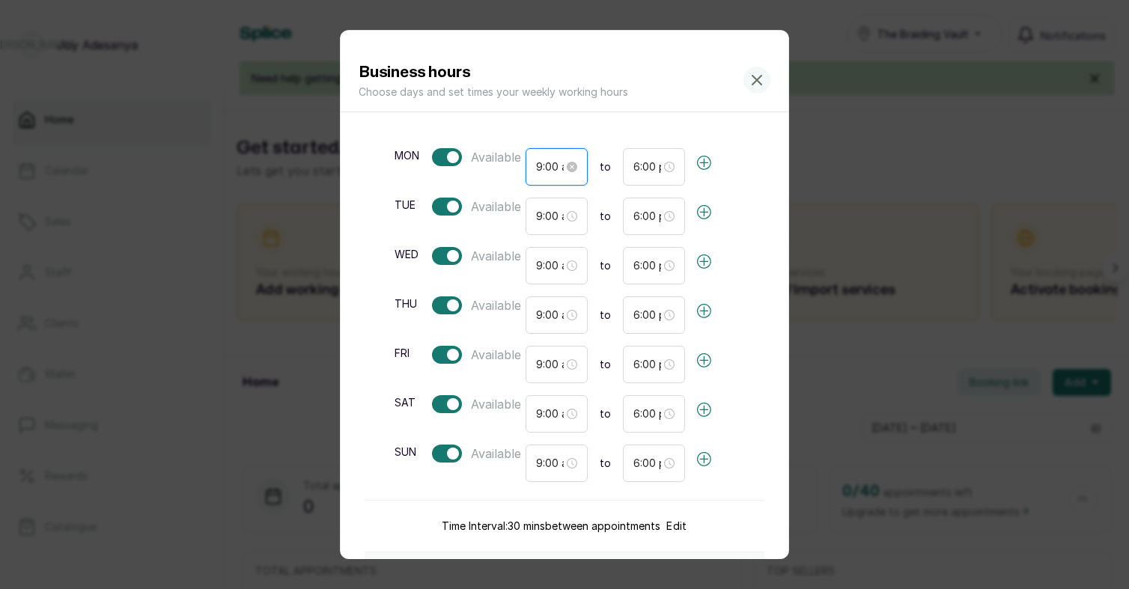
click at [546, 171] on input "9:00 am" at bounding box center [550, 167] width 28 height 16
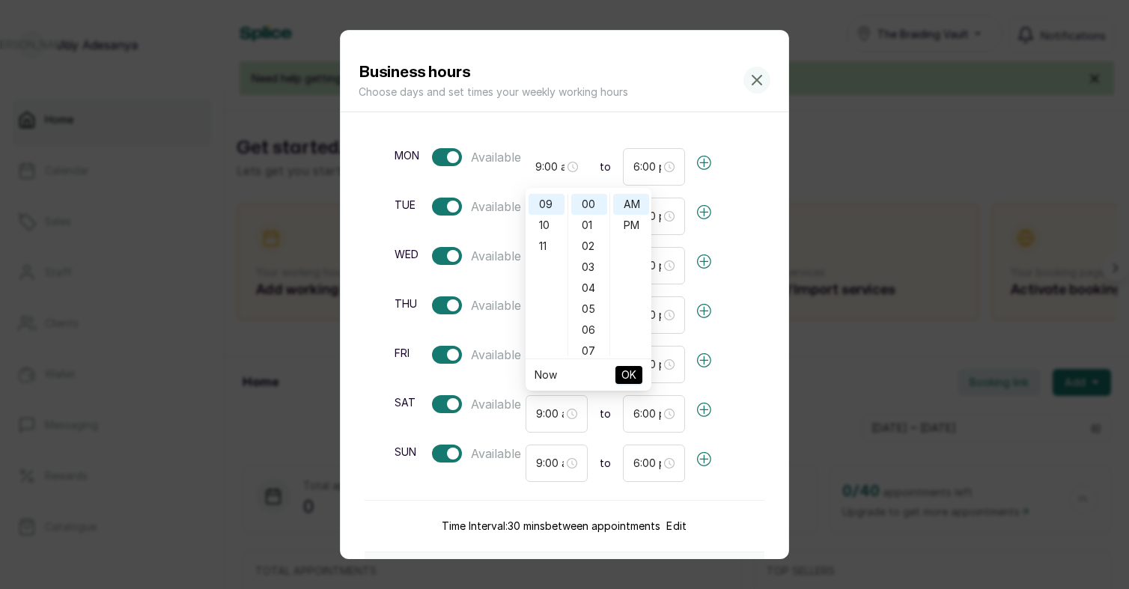
click at [557, 124] on form "mon Available 9:00 am to 6:00 pm tue Available 9:00 am to 6:00 pm wed Available…" at bounding box center [565, 538] width 400 height 852
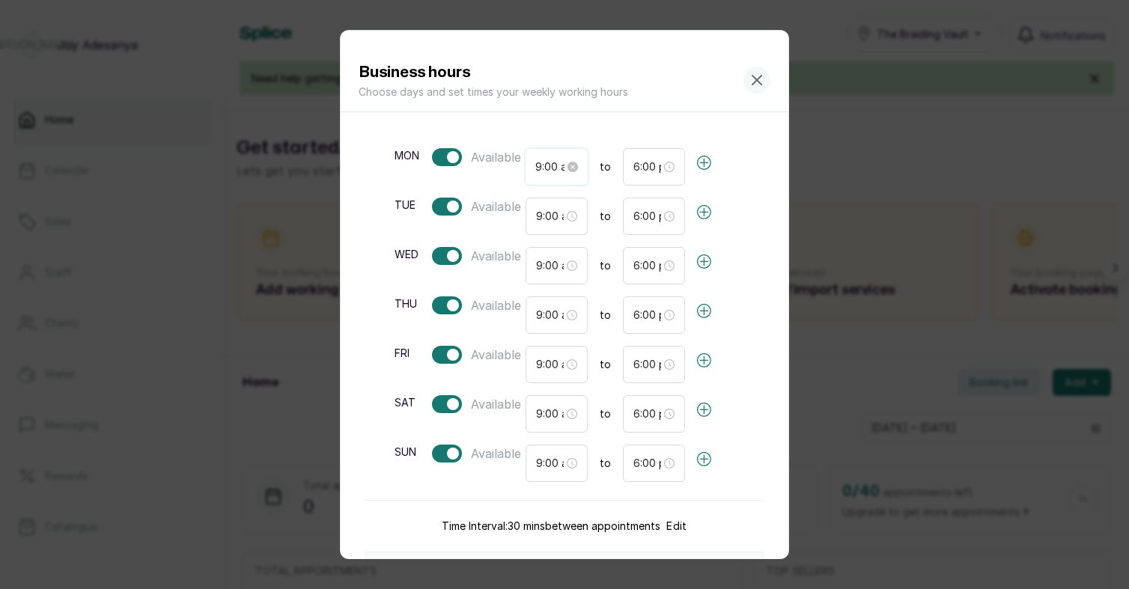
click at [545, 166] on input "9:00 am" at bounding box center [549, 167] width 28 height 16
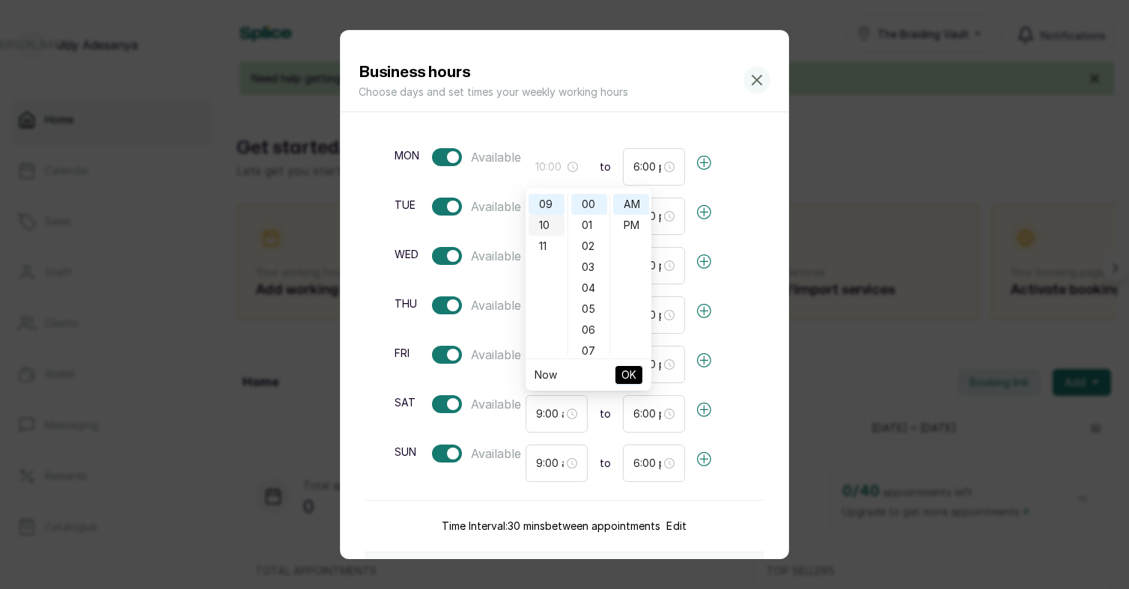
click at [543, 226] on div "10" at bounding box center [547, 225] width 36 height 21
type input "10:00 am"
click at [629, 368] on span "OK" at bounding box center [629, 375] width 15 height 28
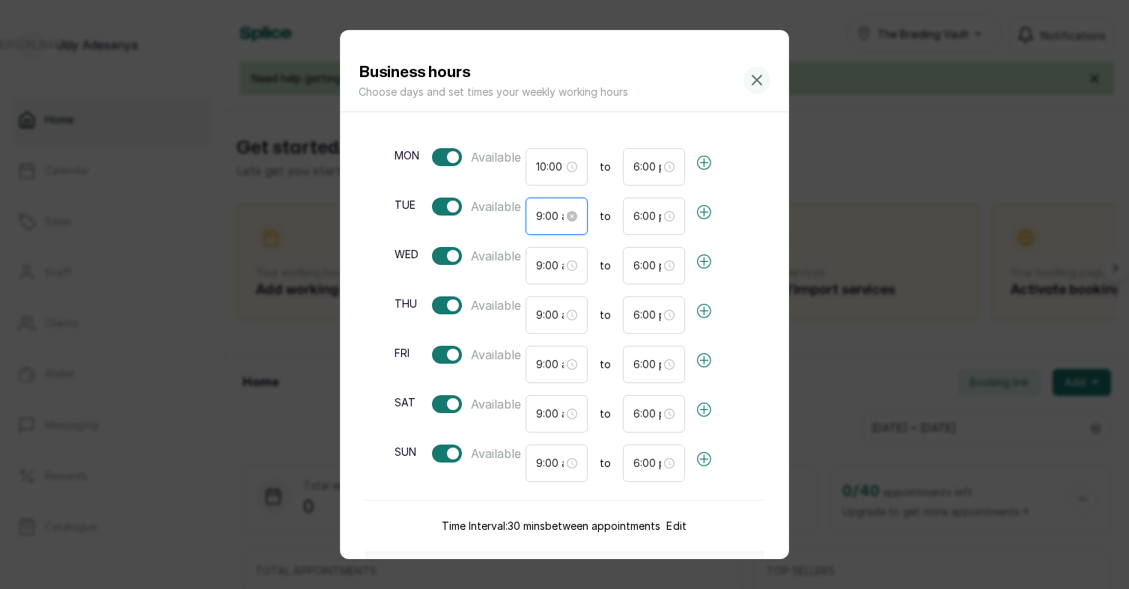
click at [544, 216] on input "9:00 am" at bounding box center [550, 216] width 28 height 16
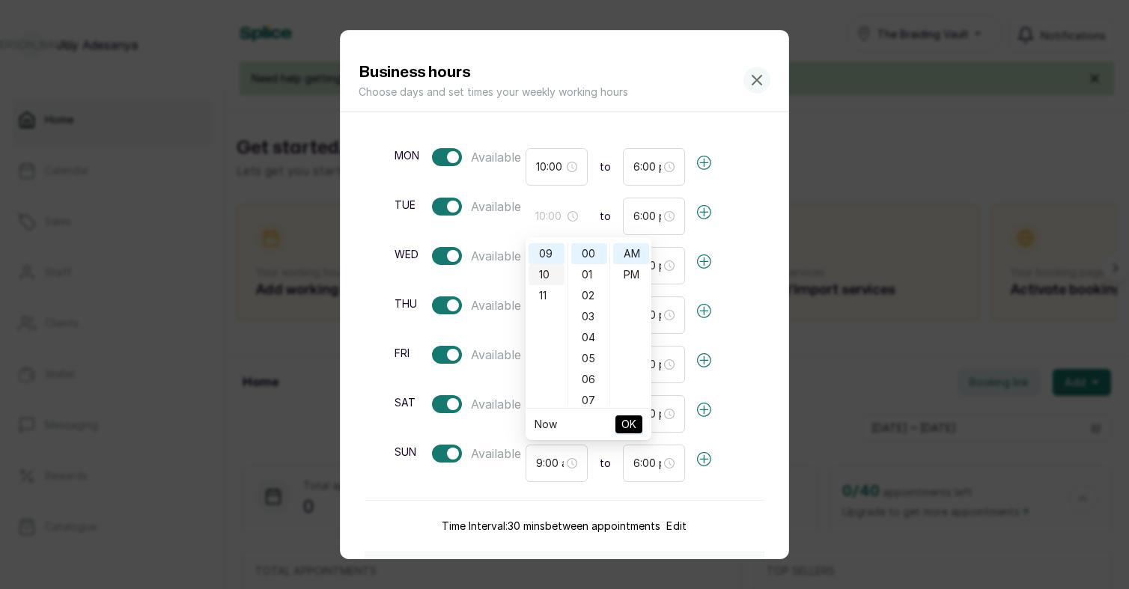
click at [552, 276] on div "10" at bounding box center [547, 274] width 36 height 21
type input "10:00 am"
click at [631, 425] on span "OK" at bounding box center [629, 424] width 15 height 28
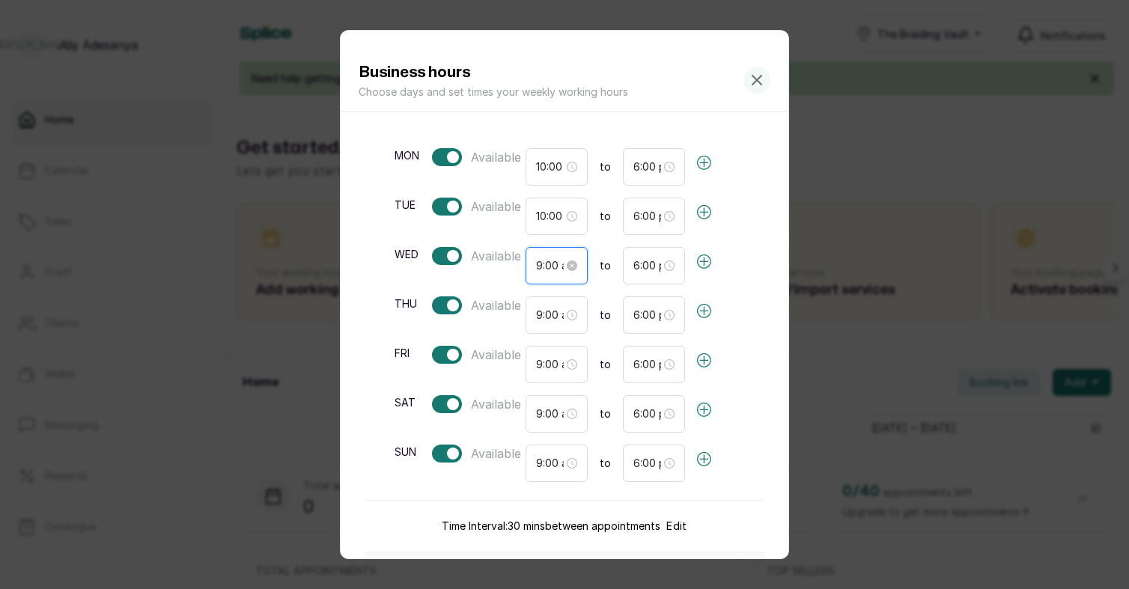
click at [544, 264] on input "9:00 am" at bounding box center [550, 266] width 28 height 16
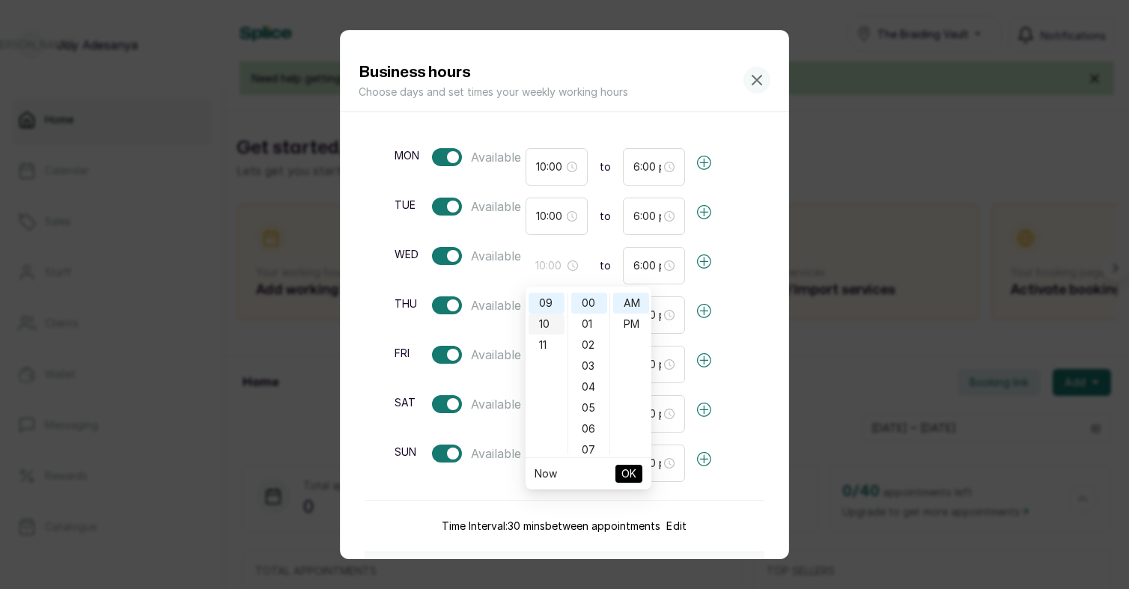
click at [550, 327] on div "10" at bounding box center [547, 324] width 36 height 21
type input "10:00 am"
click at [629, 471] on span "OK" at bounding box center [629, 474] width 15 height 28
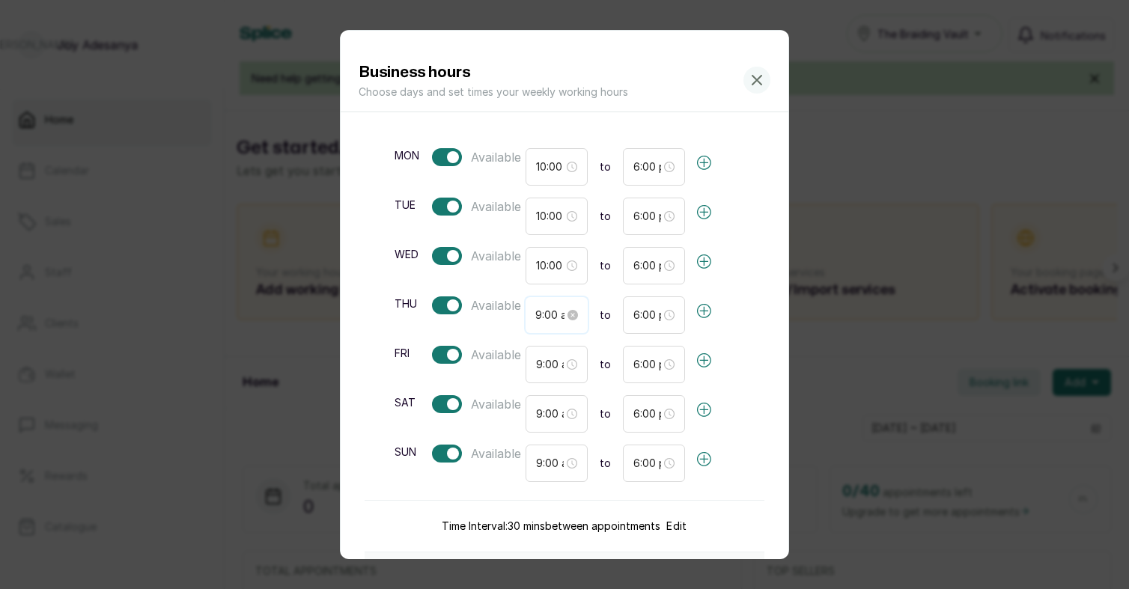
click at [543, 312] on input "9:00 am" at bounding box center [549, 315] width 28 height 16
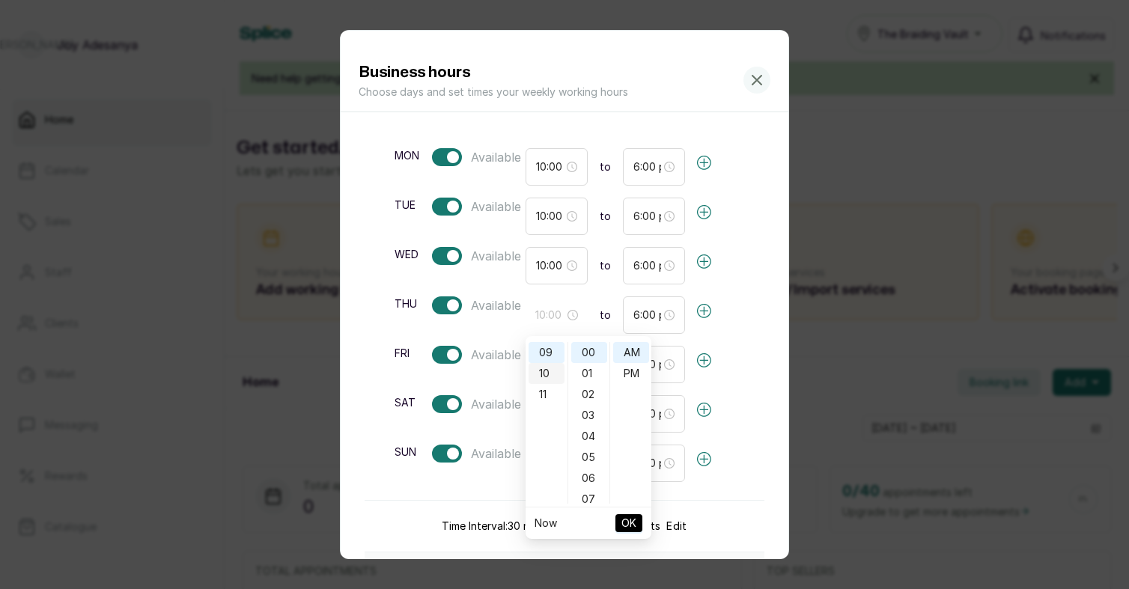
click at [549, 372] on div "10" at bounding box center [547, 373] width 36 height 21
type input "10:00 am"
click at [628, 523] on span "OK" at bounding box center [629, 523] width 15 height 28
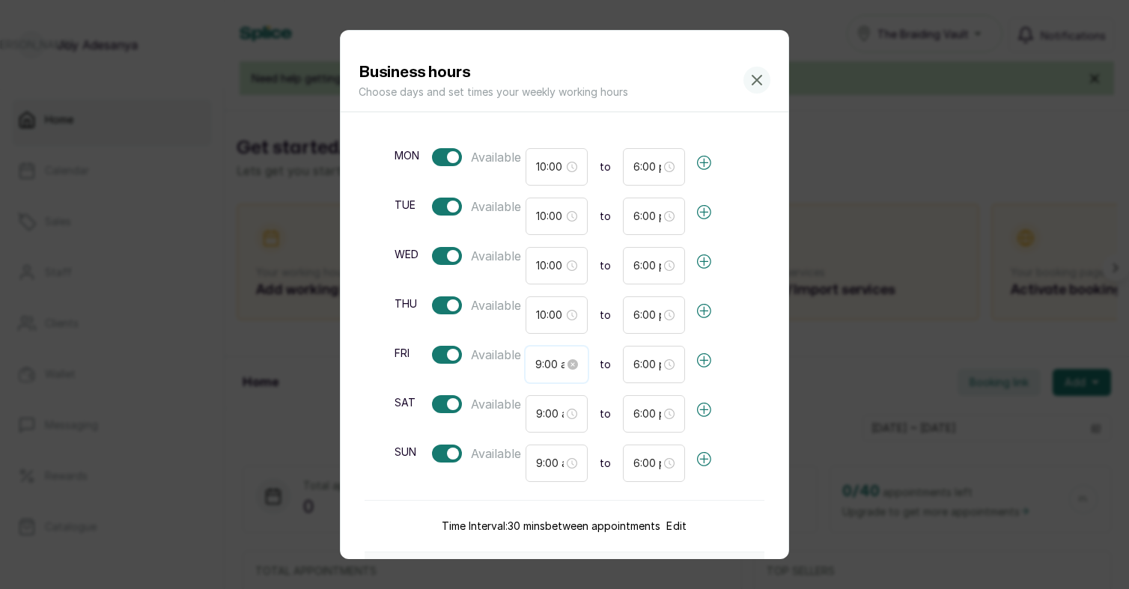
click at [541, 368] on input "9:00 am" at bounding box center [549, 364] width 28 height 16
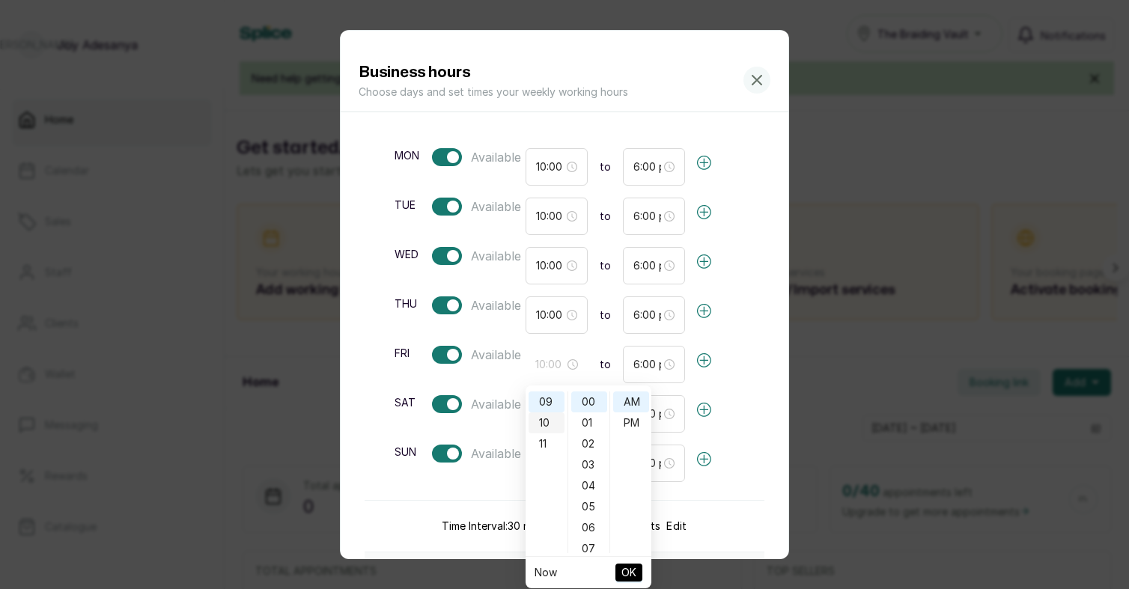
click at [550, 420] on div "10" at bounding box center [547, 423] width 36 height 21
type input "10:00 am"
click at [635, 577] on span "OK" at bounding box center [629, 573] width 15 height 28
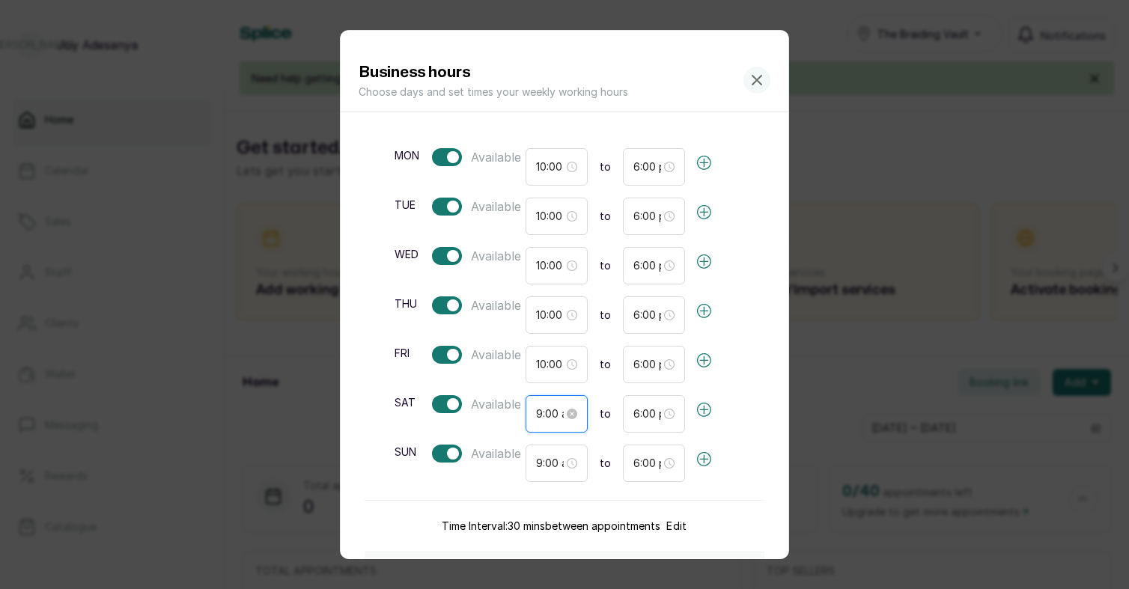
click at [543, 408] on input "9:00 am" at bounding box center [550, 414] width 28 height 16
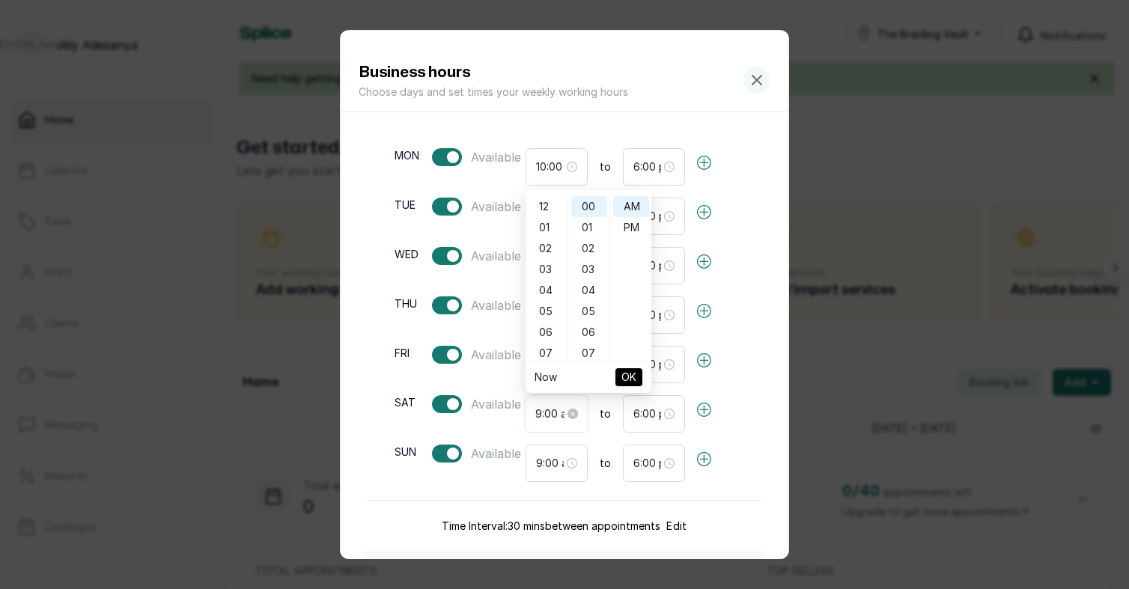
scroll to position [189, 0]
click at [546, 228] on div "10" at bounding box center [547, 227] width 36 height 21
type input "10:00 am"
click at [626, 371] on span "OK" at bounding box center [629, 377] width 15 height 28
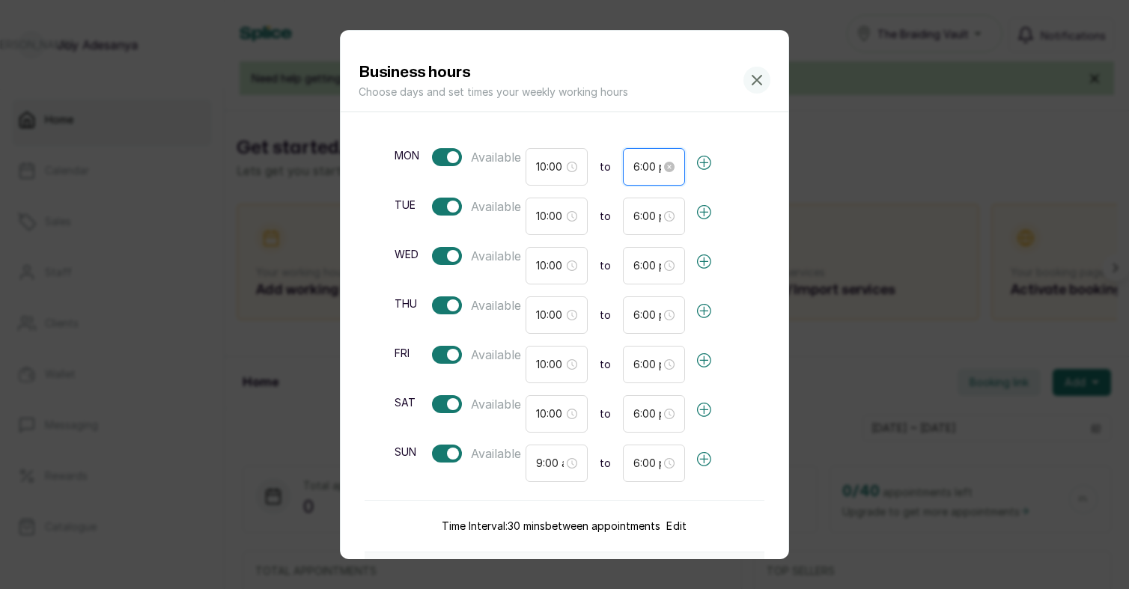
click at [640, 166] on input "6:00 pm" at bounding box center [648, 167] width 28 height 16
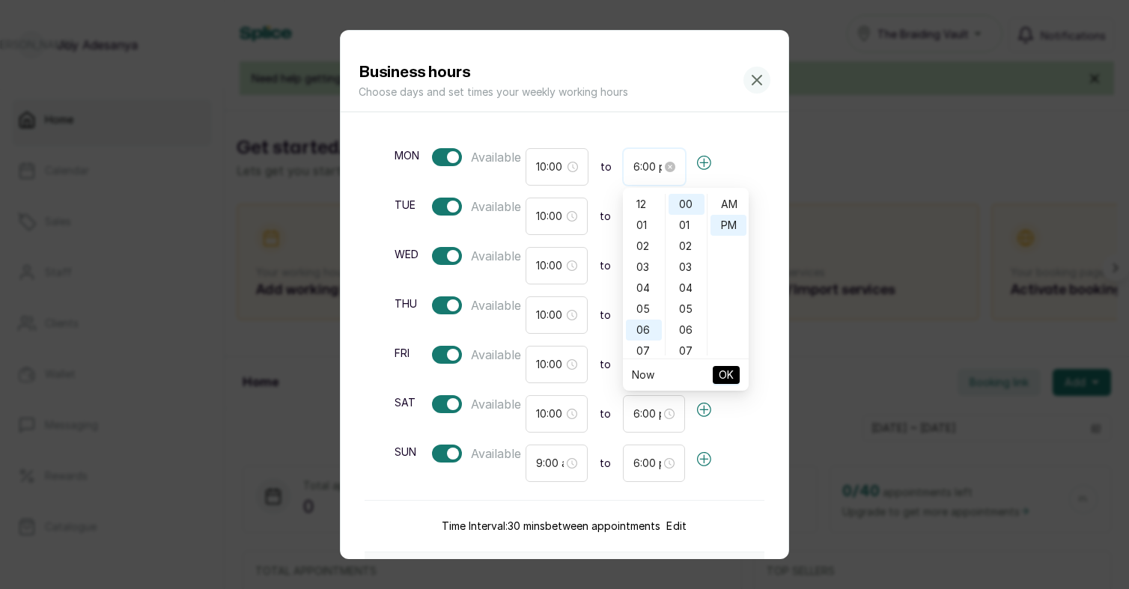
scroll to position [21, 0]
click at [644, 253] on div "08" at bounding box center [644, 246] width 36 height 21
type input "8:00 pm"
click at [724, 380] on span "OK" at bounding box center [726, 375] width 15 height 28
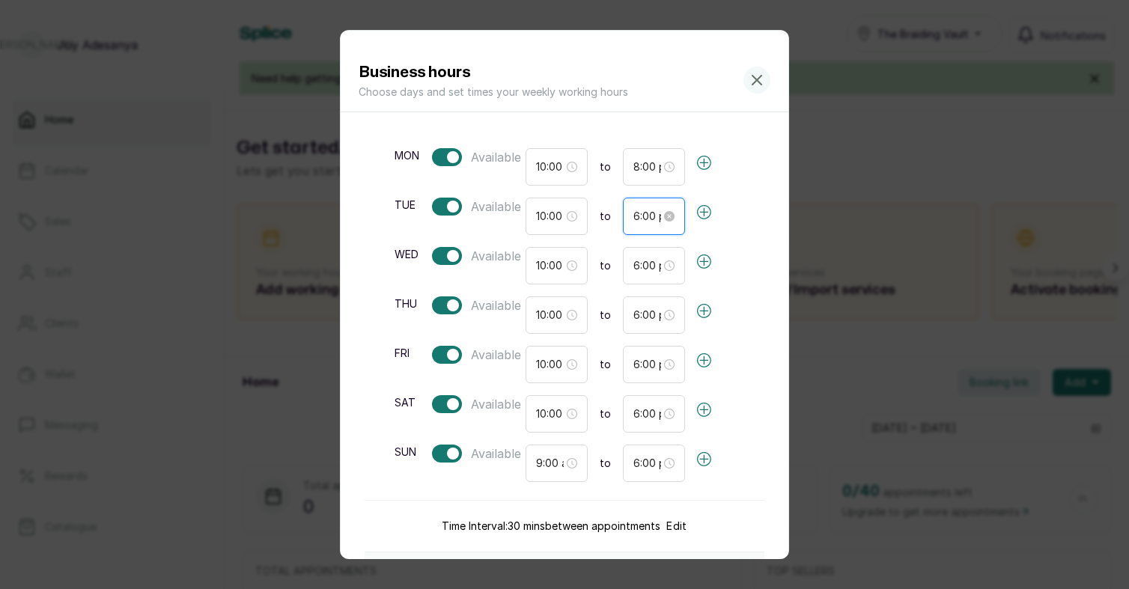
click at [643, 213] on input "6:00 pm" at bounding box center [648, 216] width 28 height 16
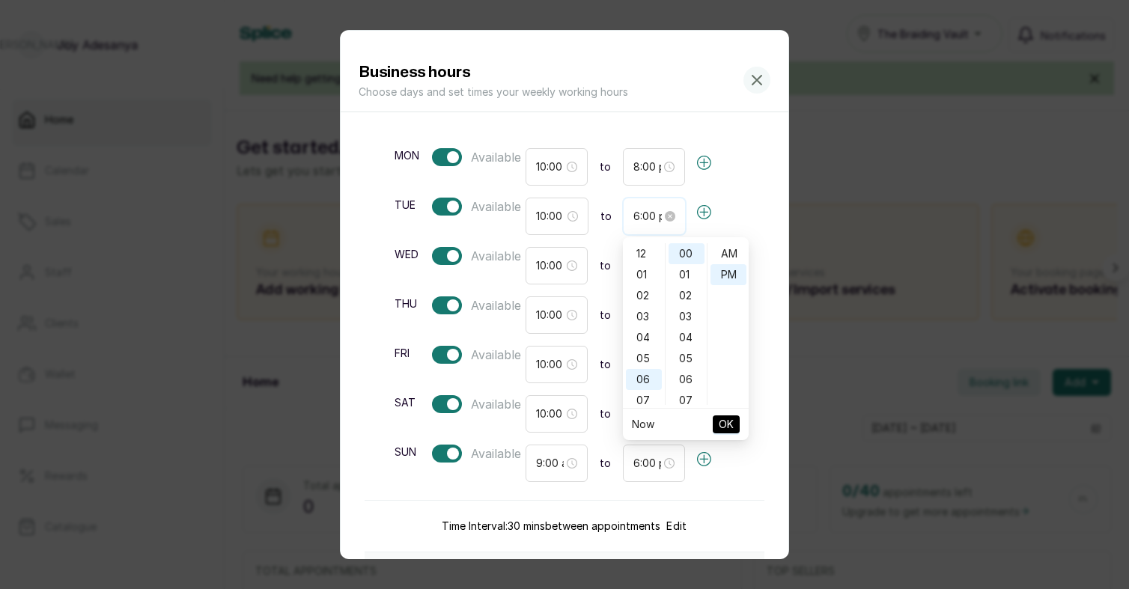
scroll to position [21, 0]
click at [650, 299] on div "08" at bounding box center [644, 295] width 36 height 21
type input "8:00 pm"
click at [721, 425] on span "OK" at bounding box center [726, 424] width 15 height 28
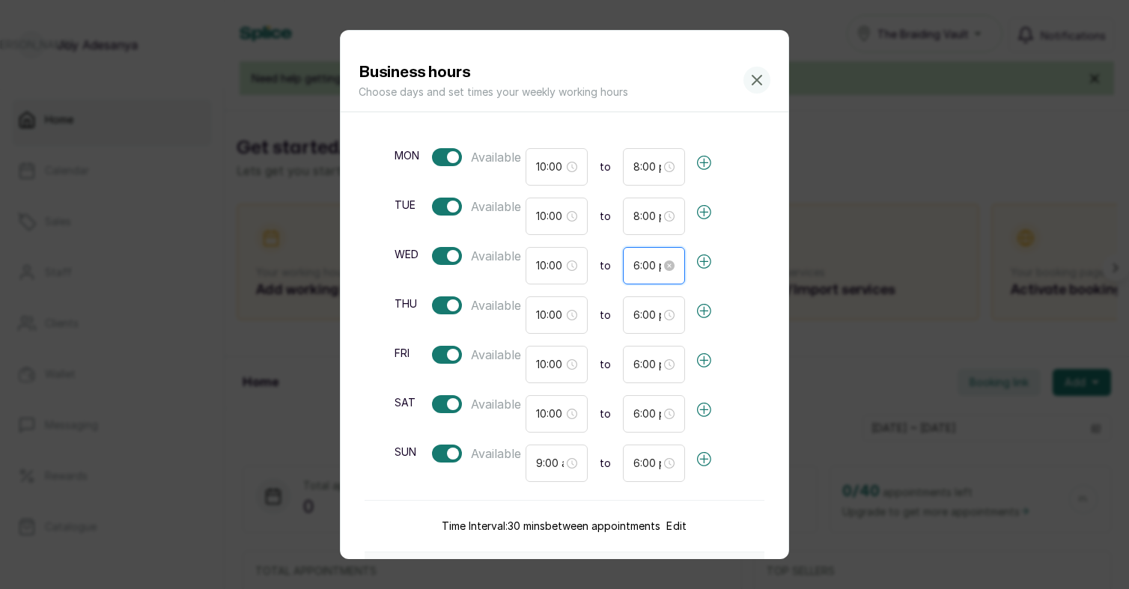
click at [638, 266] on input "6:00 pm" at bounding box center [648, 266] width 28 height 16
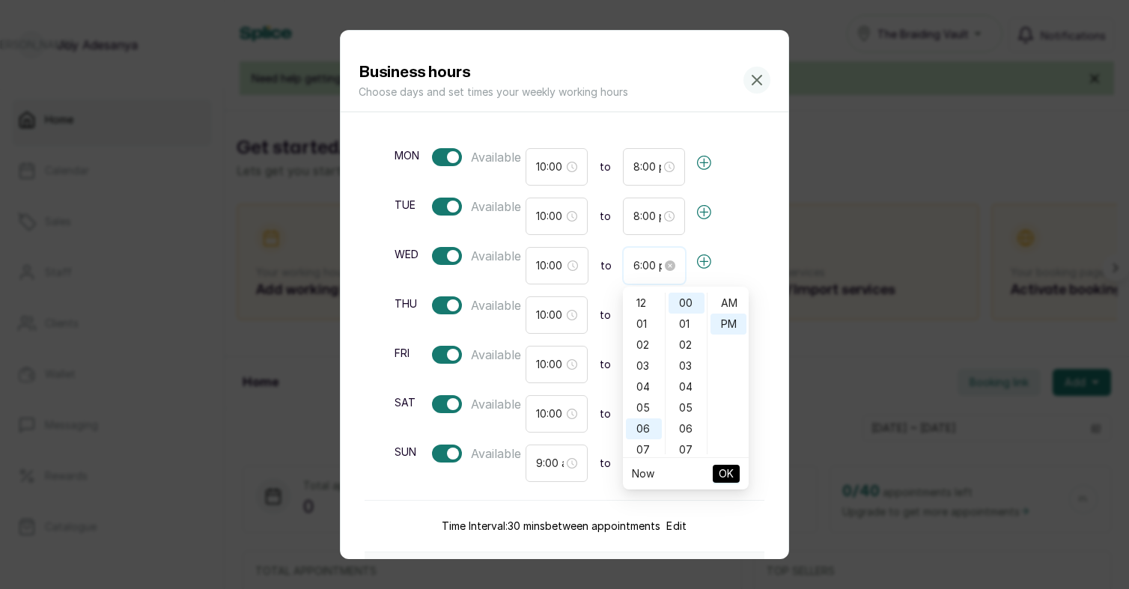
scroll to position [21, 0]
click at [653, 344] on div "08" at bounding box center [644, 345] width 36 height 21
type input "8:00 pm"
click at [729, 474] on span "OK" at bounding box center [726, 474] width 15 height 28
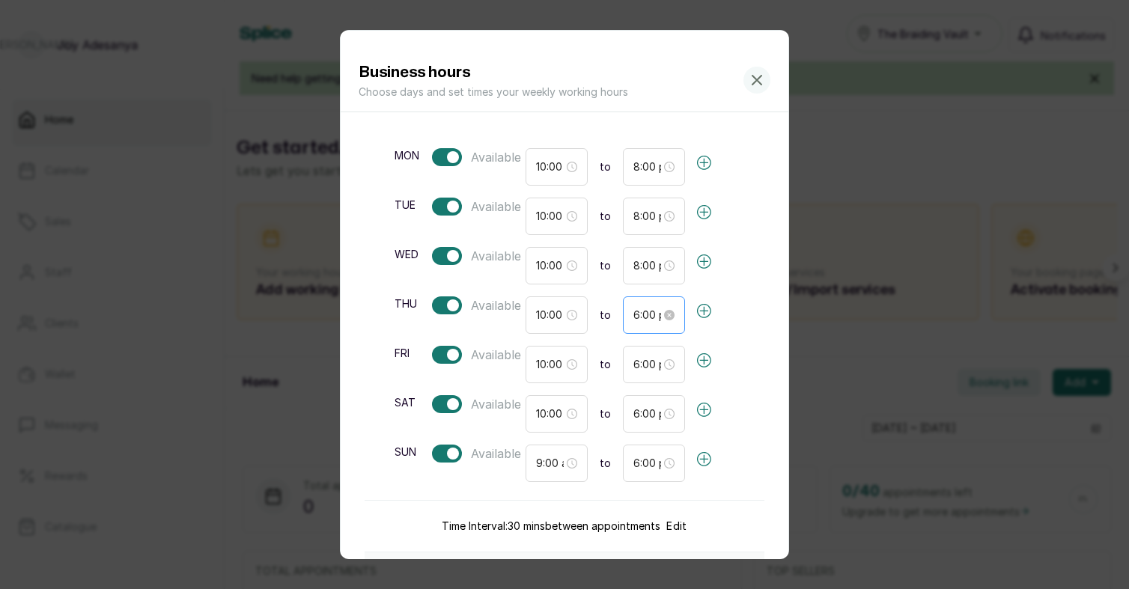
click at [641, 326] on div "6:00 pm" at bounding box center [654, 315] width 62 height 37
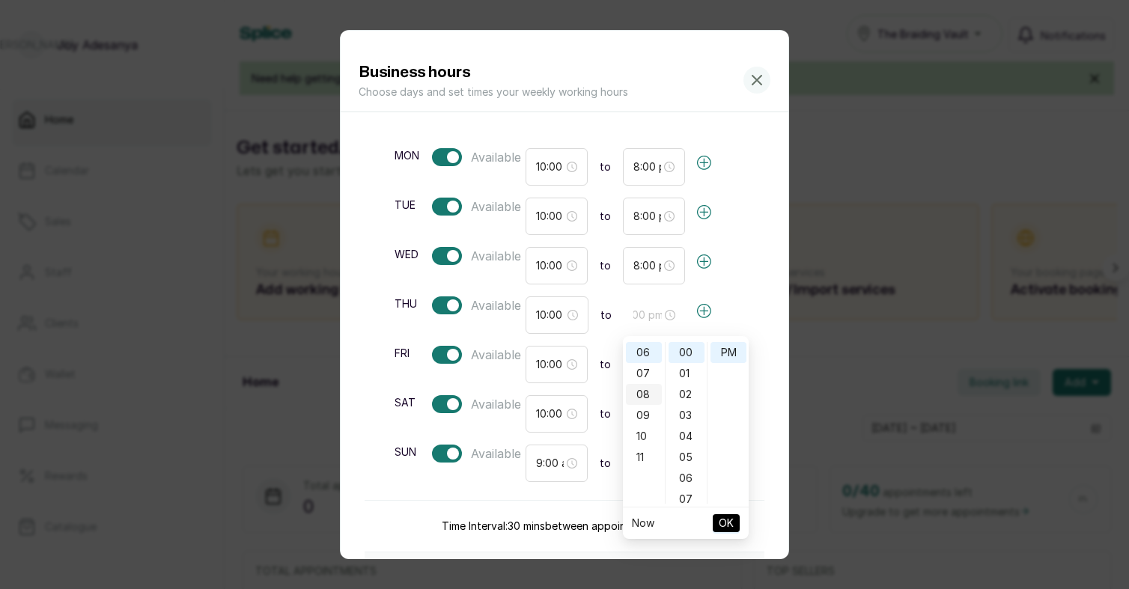
scroll to position [0, 0]
click at [643, 397] on div "08" at bounding box center [644, 394] width 36 height 21
type input "8:00 pm"
click at [729, 520] on span "OK" at bounding box center [726, 523] width 15 height 28
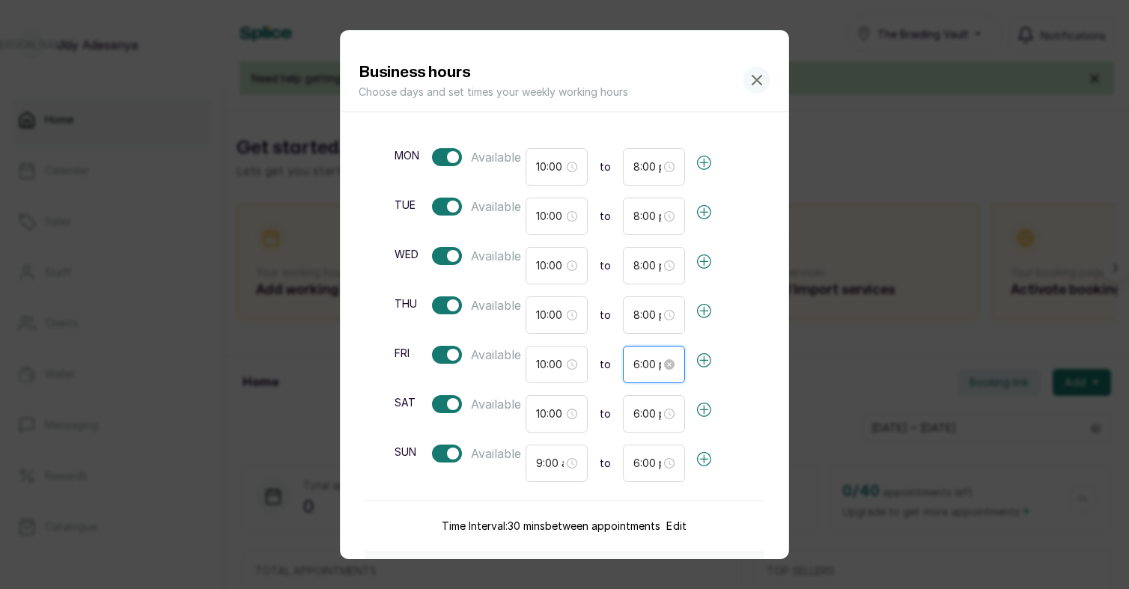
click at [639, 365] on input "6:00 pm" at bounding box center [648, 364] width 28 height 16
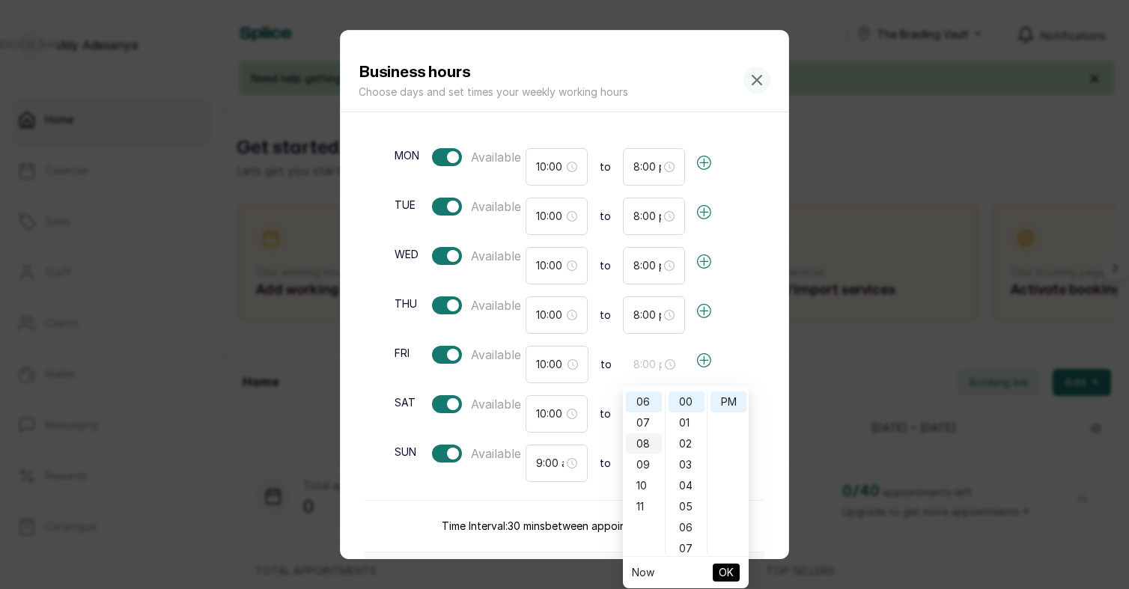
click at [645, 440] on div "08" at bounding box center [644, 444] width 36 height 21
type input "8:00 pm"
click at [726, 574] on span "OK" at bounding box center [726, 573] width 15 height 28
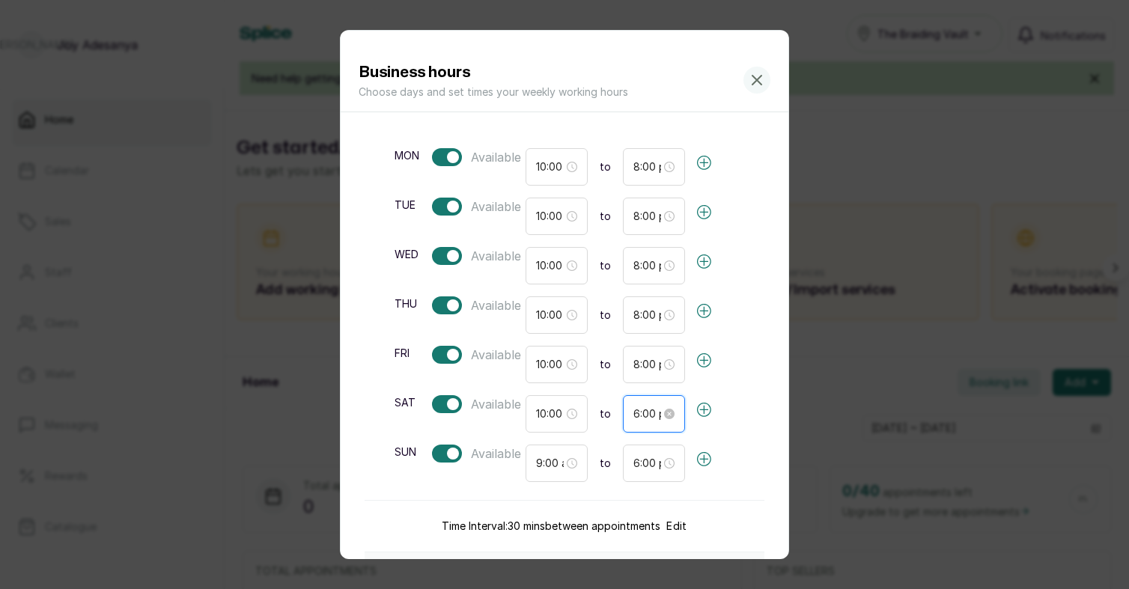
click at [636, 417] on input "6:00 pm" at bounding box center [648, 414] width 28 height 16
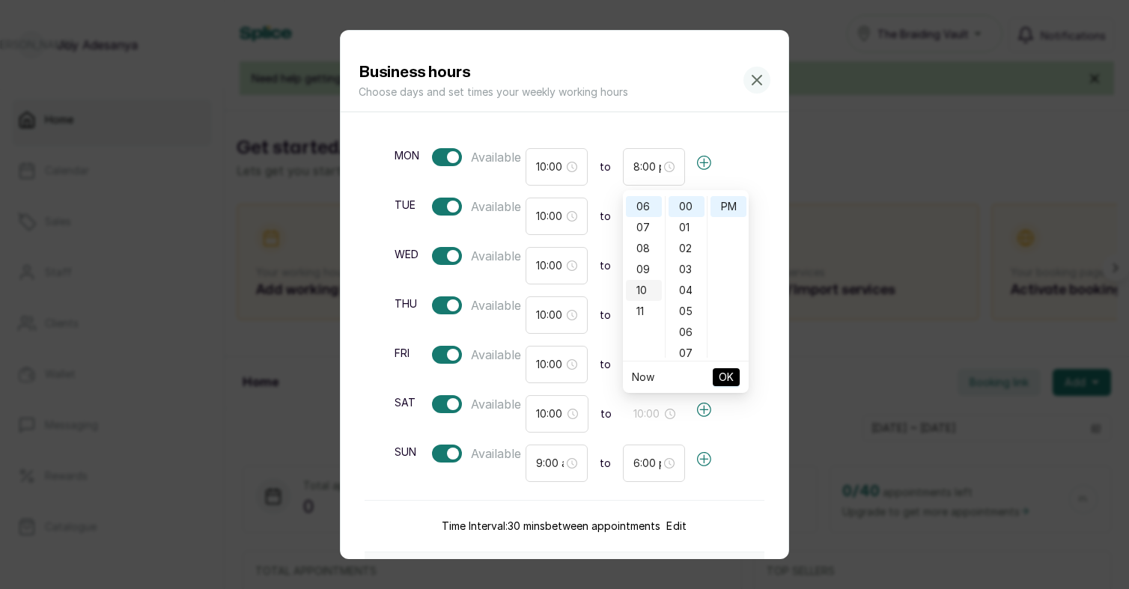
click at [655, 285] on div "10" at bounding box center [644, 290] width 36 height 21
type input "10:00 pm"
click at [720, 377] on span "OK" at bounding box center [726, 377] width 15 height 28
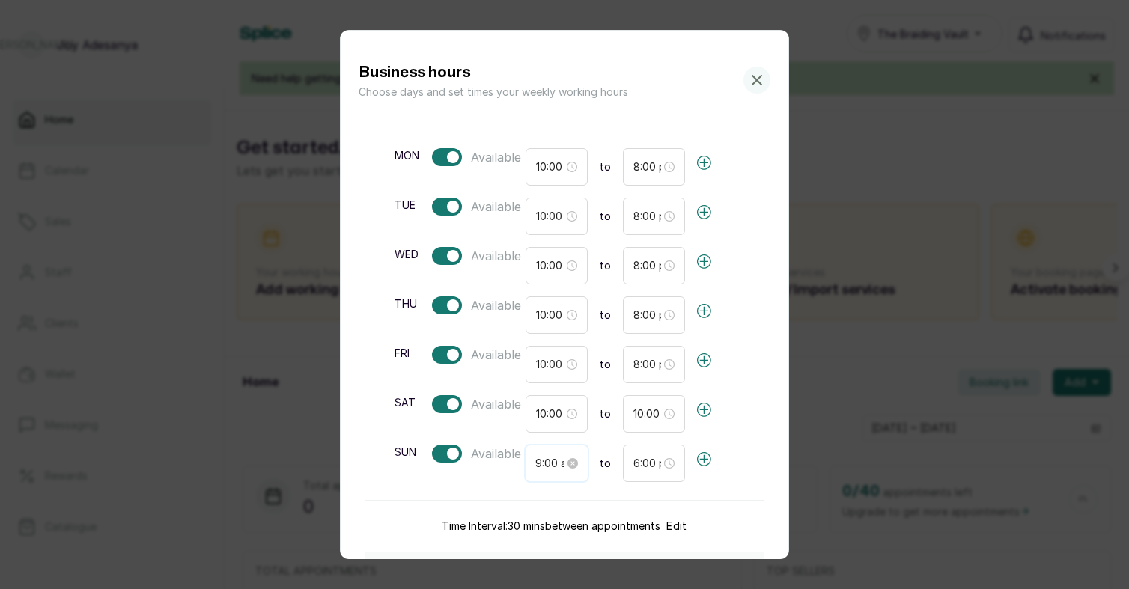
click at [548, 458] on input "9:00 am" at bounding box center [549, 463] width 28 height 16
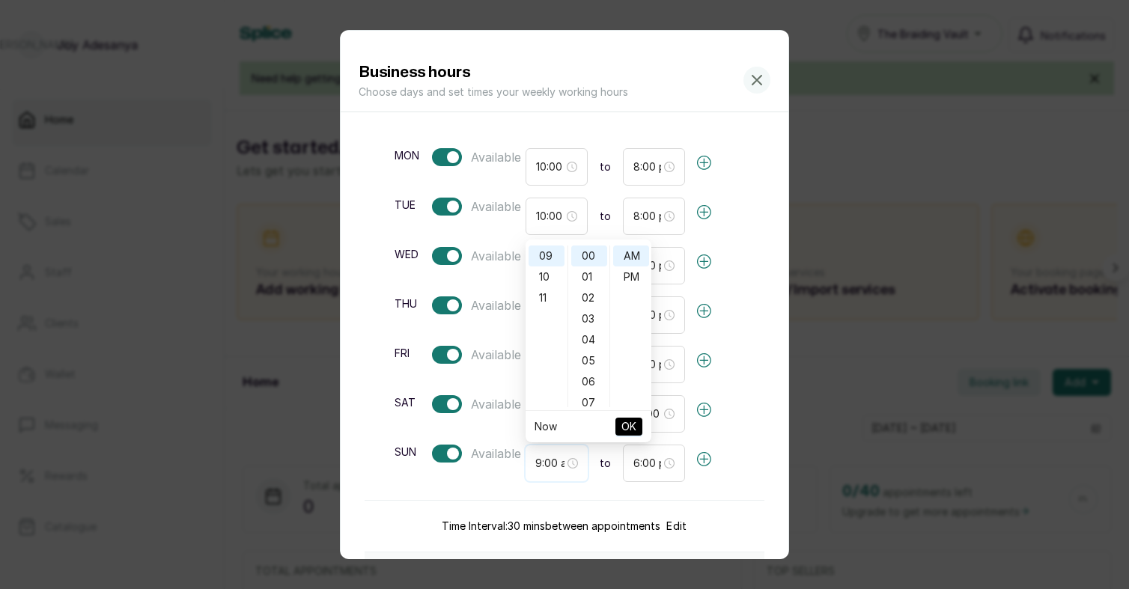
scroll to position [0, 0]
click at [544, 281] on div "01" at bounding box center [547, 277] width 36 height 21
type input "1:00 pm"
click at [631, 274] on div "PM" at bounding box center [631, 277] width 36 height 21
click at [628, 426] on span "OK" at bounding box center [629, 427] width 15 height 28
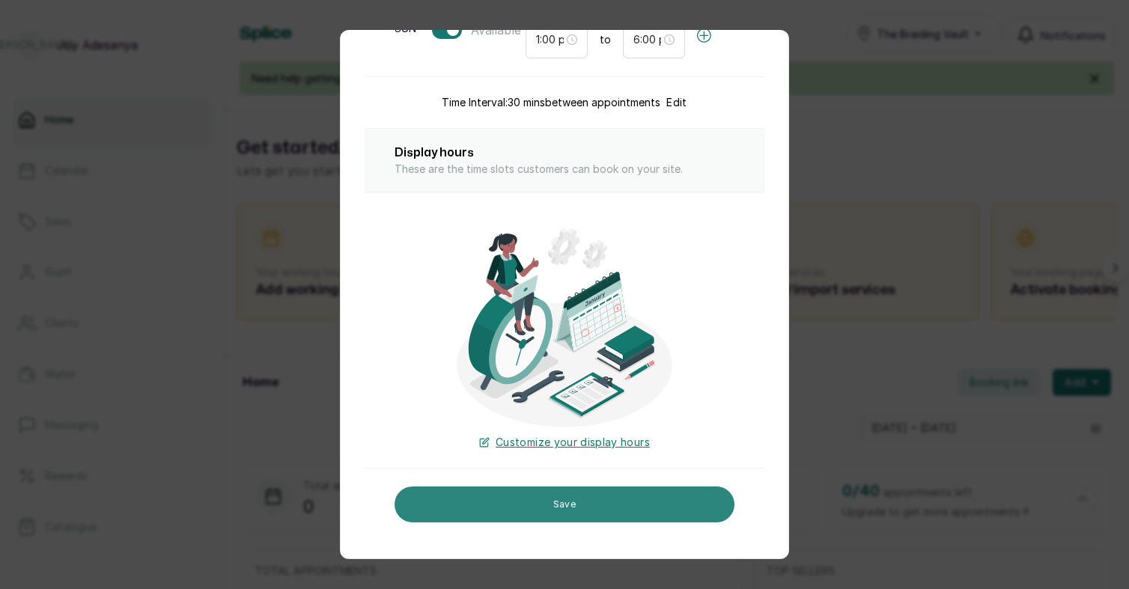
click at [605, 493] on button "Save" at bounding box center [565, 505] width 340 height 36
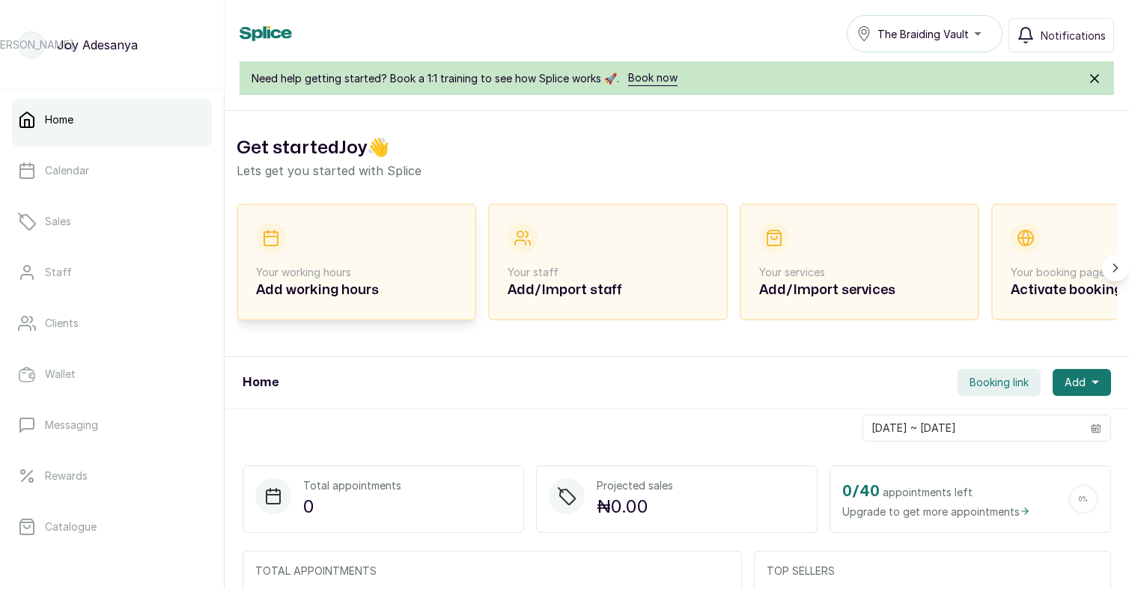
click at [286, 266] on p "Your working hours" at bounding box center [356, 272] width 201 height 15
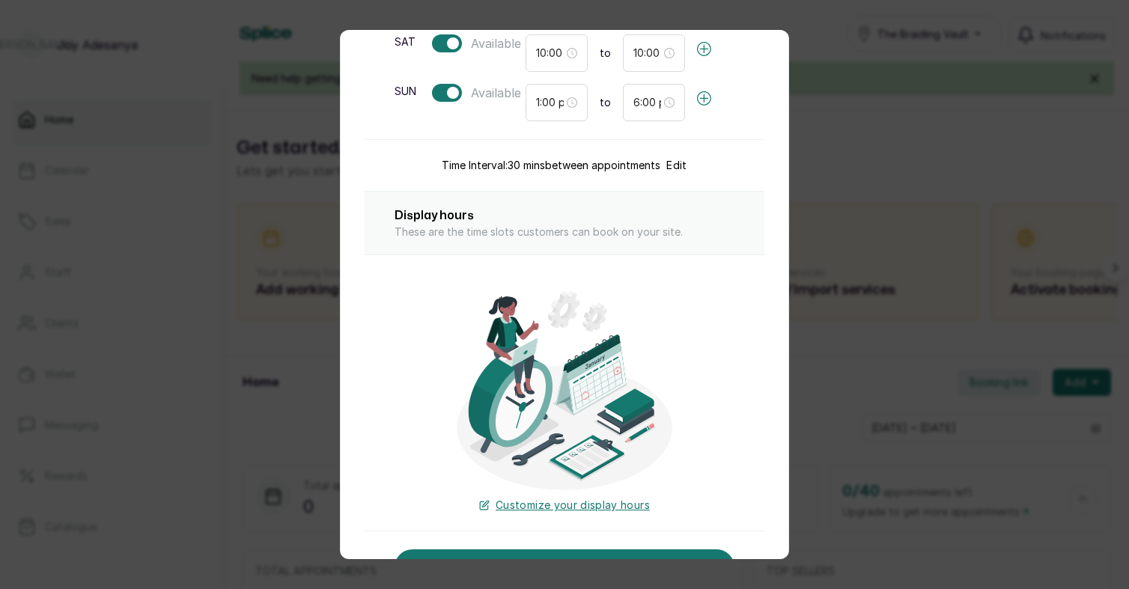
scroll to position [424, 0]
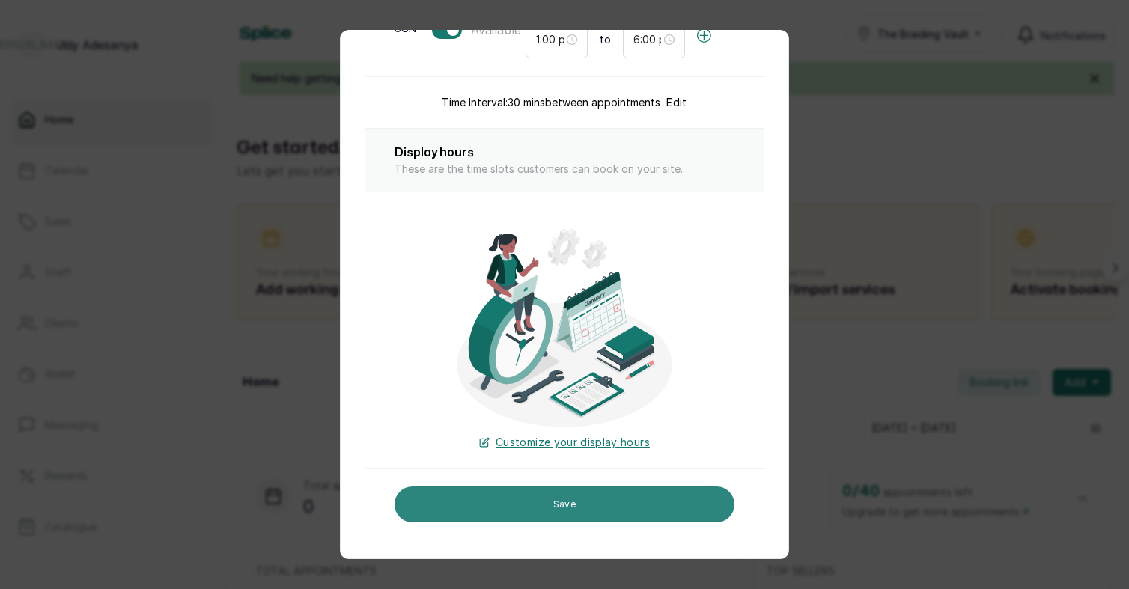
click at [563, 500] on button "Save" at bounding box center [565, 505] width 340 height 36
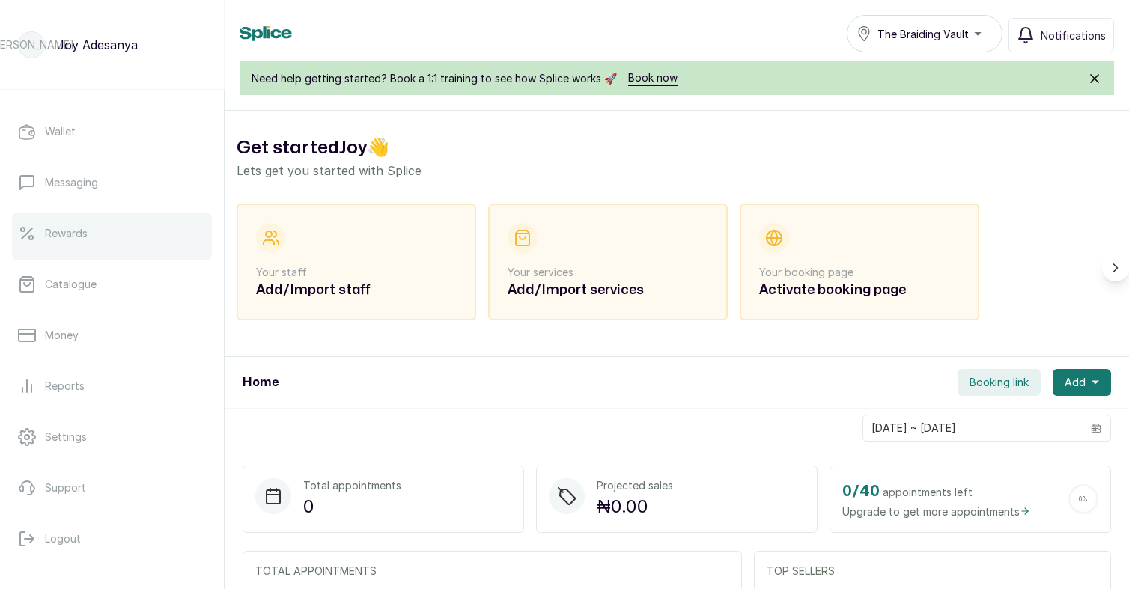
scroll to position [250, 0]
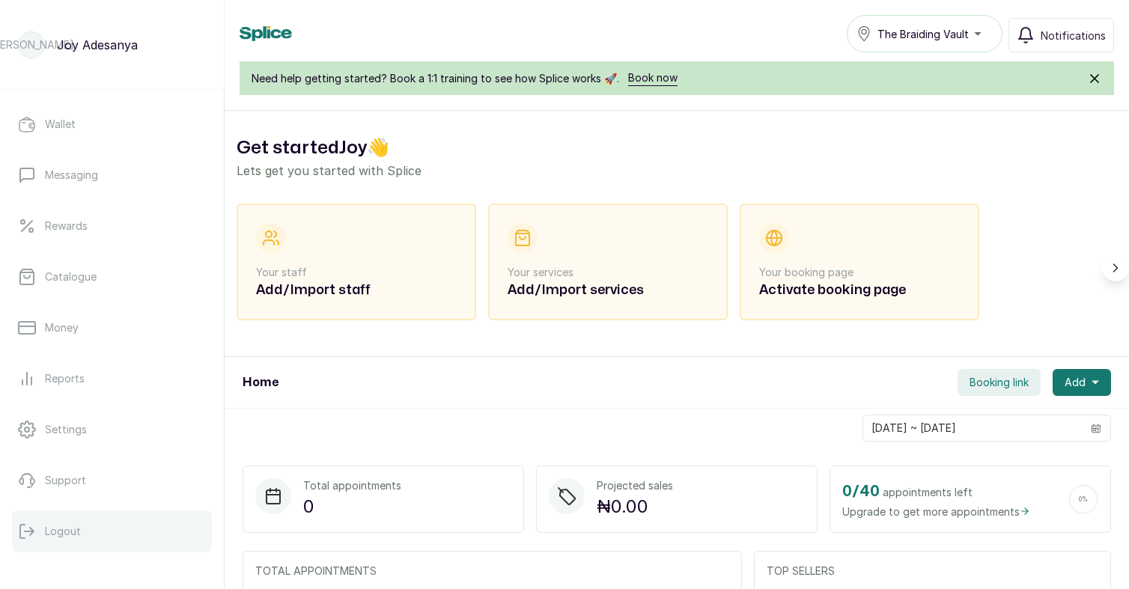
click at [67, 538] on button "Logout" at bounding box center [112, 532] width 200 height 42
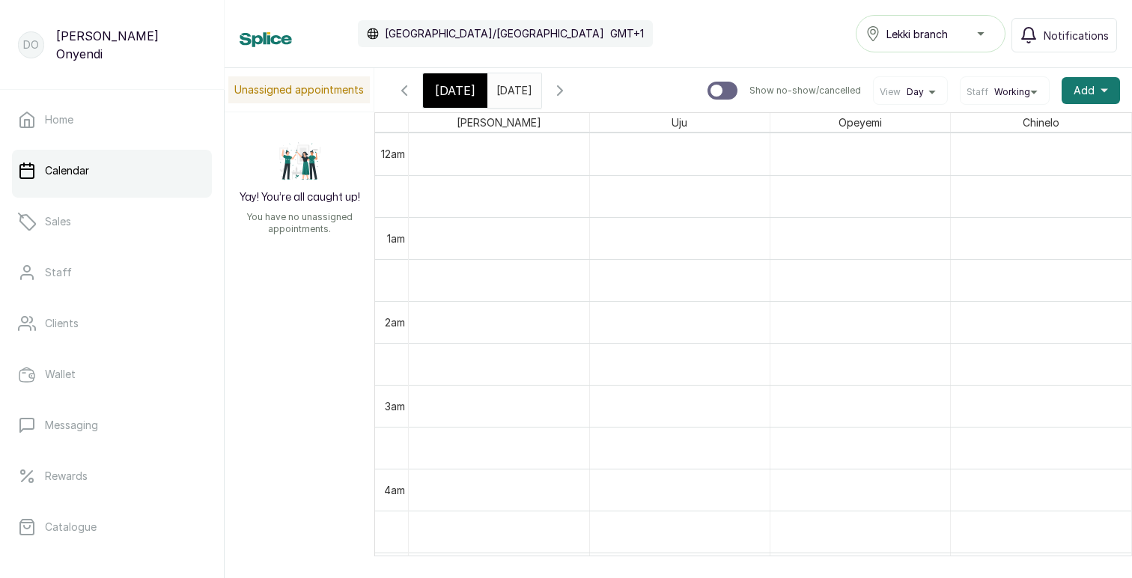
scroll to position [873, 0]
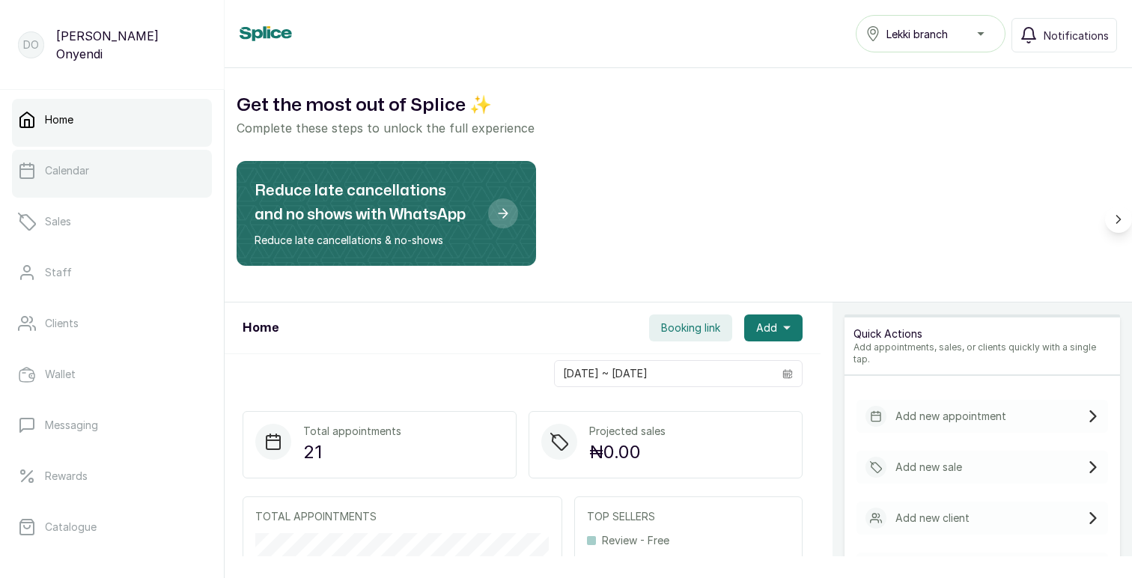
click at [88, 171] on p "Calendar" at bounding box center [67, 170] width 44 height 15
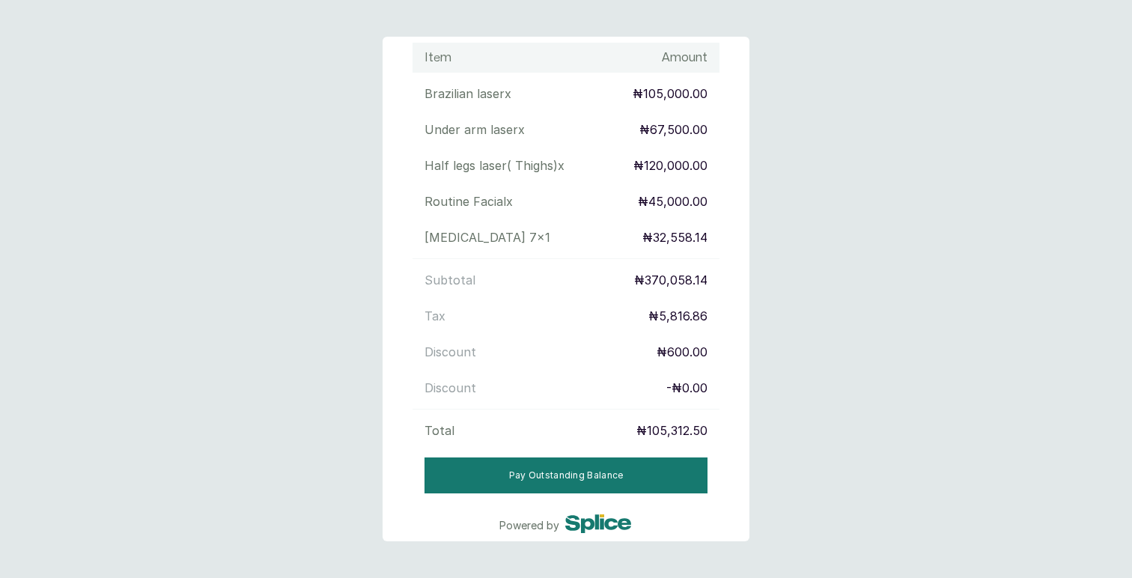
scroll to position [208, 0]
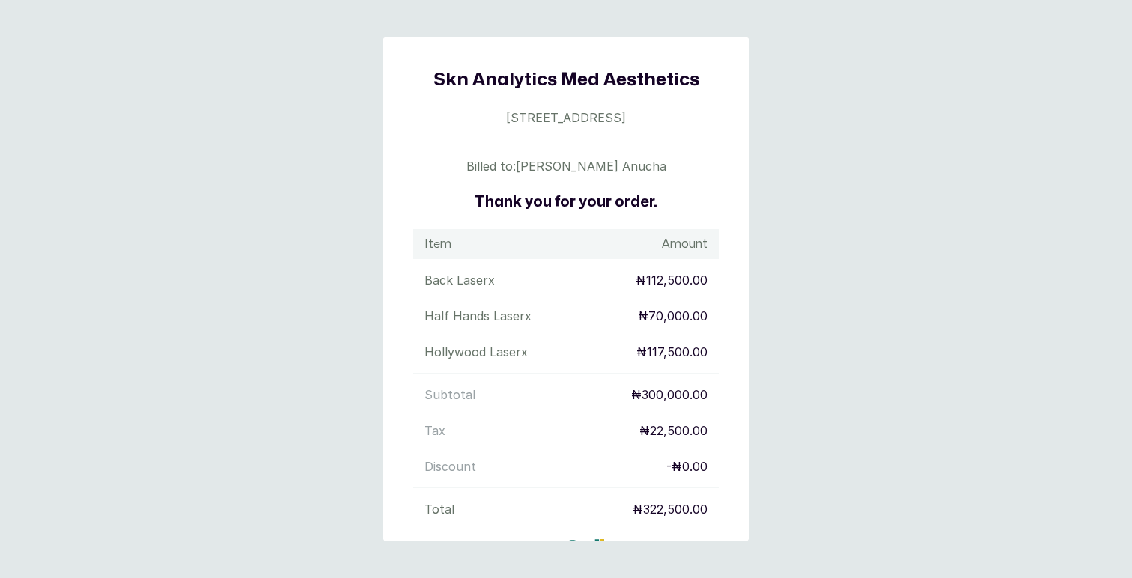
scroll to position [46, 0]
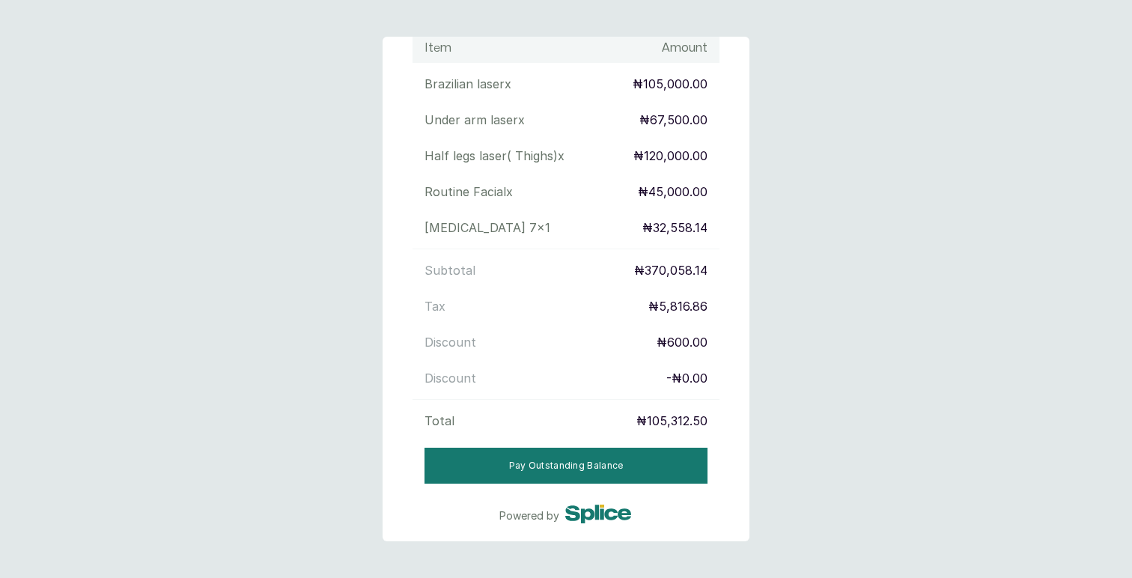
scroll to position [208, 0]
